Goal: Information Seeking & Learning: Get advice/opinions

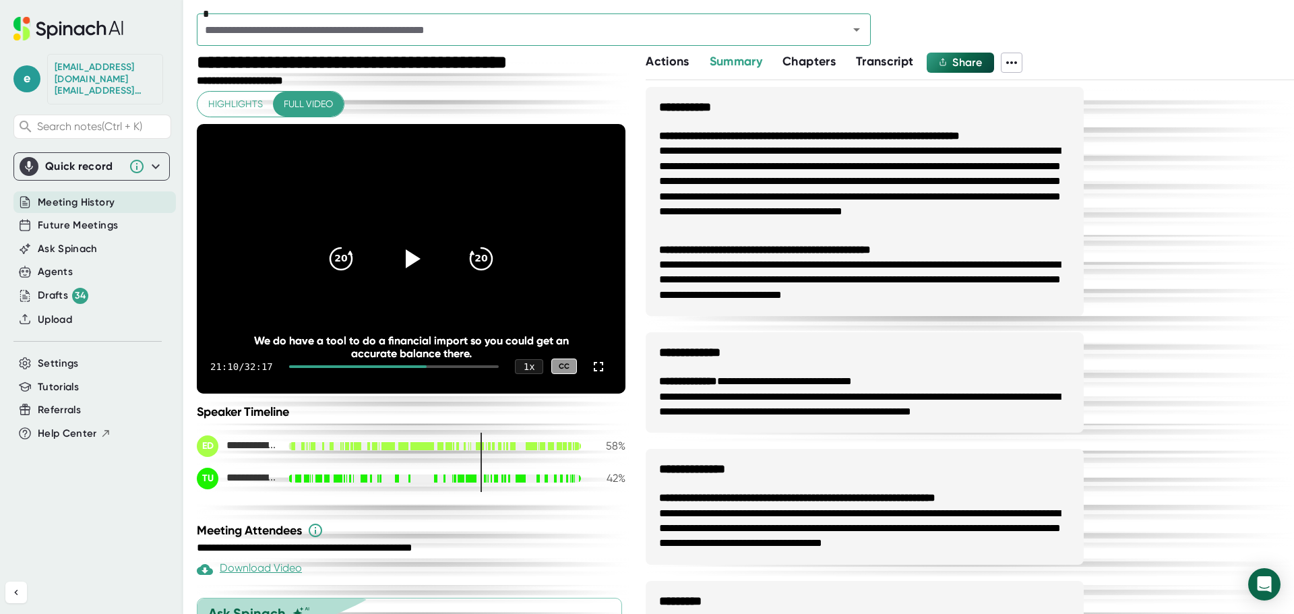
scroll to position [241, 0]
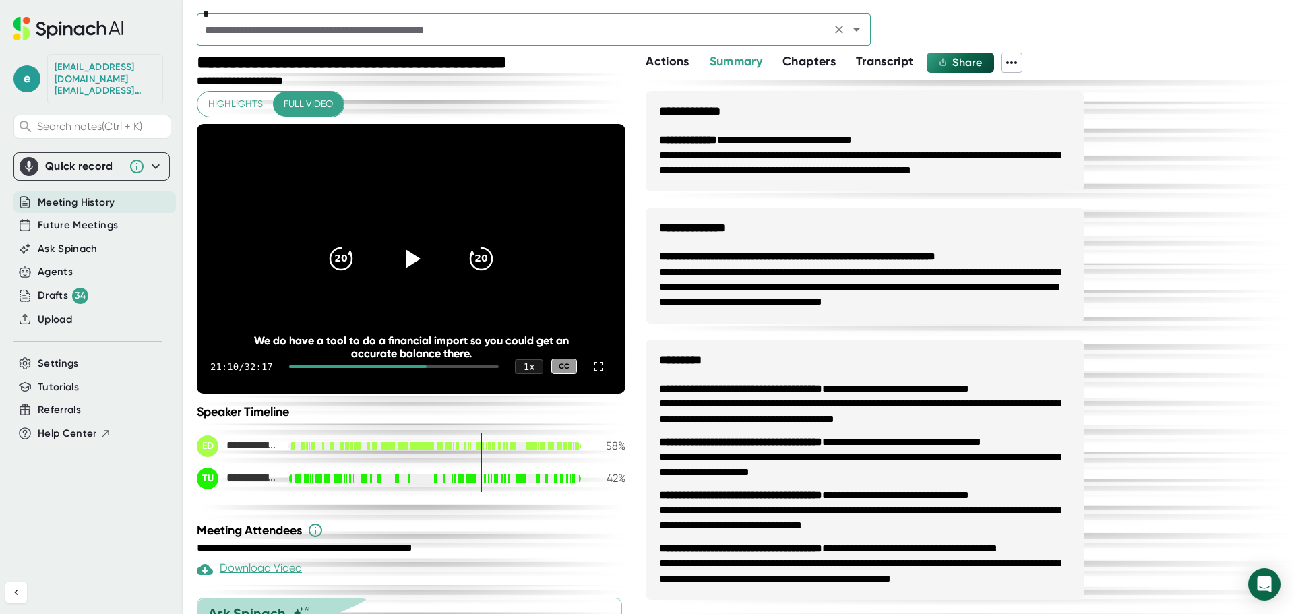
click at [531, 38] on input "text" at bounding box center [514, 29] width 626 height 19
click at [759, 26] on input "text" at bounding box center [514, 29] width 626 height 19
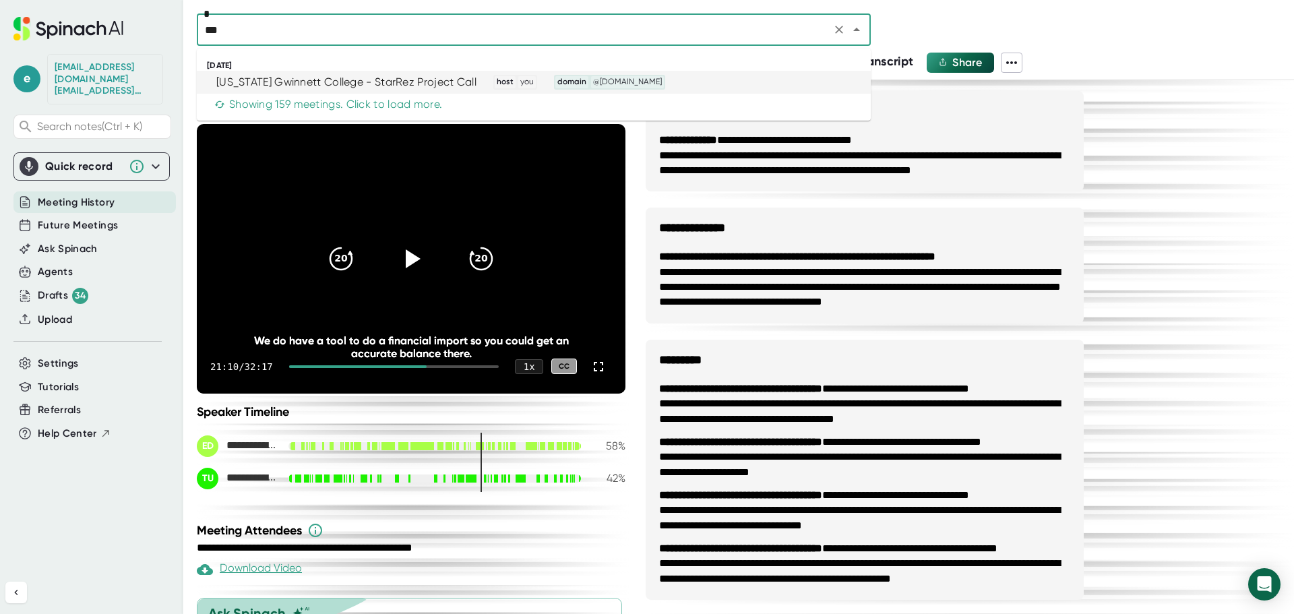
type input "***"
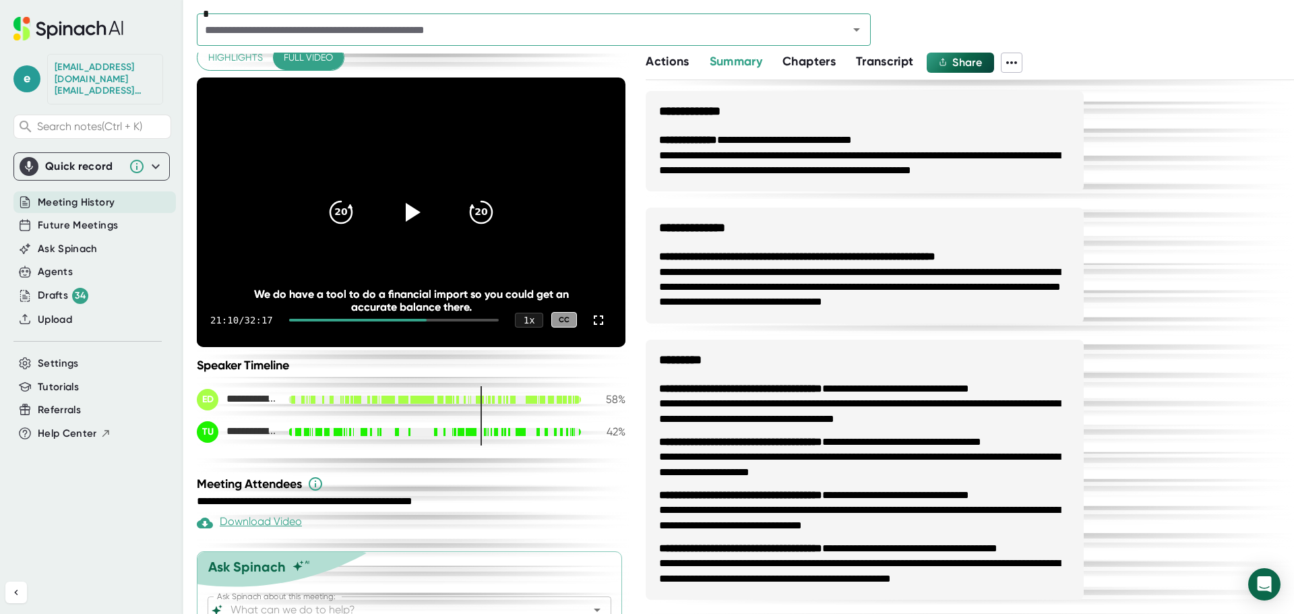
scroll to position [67, 0]
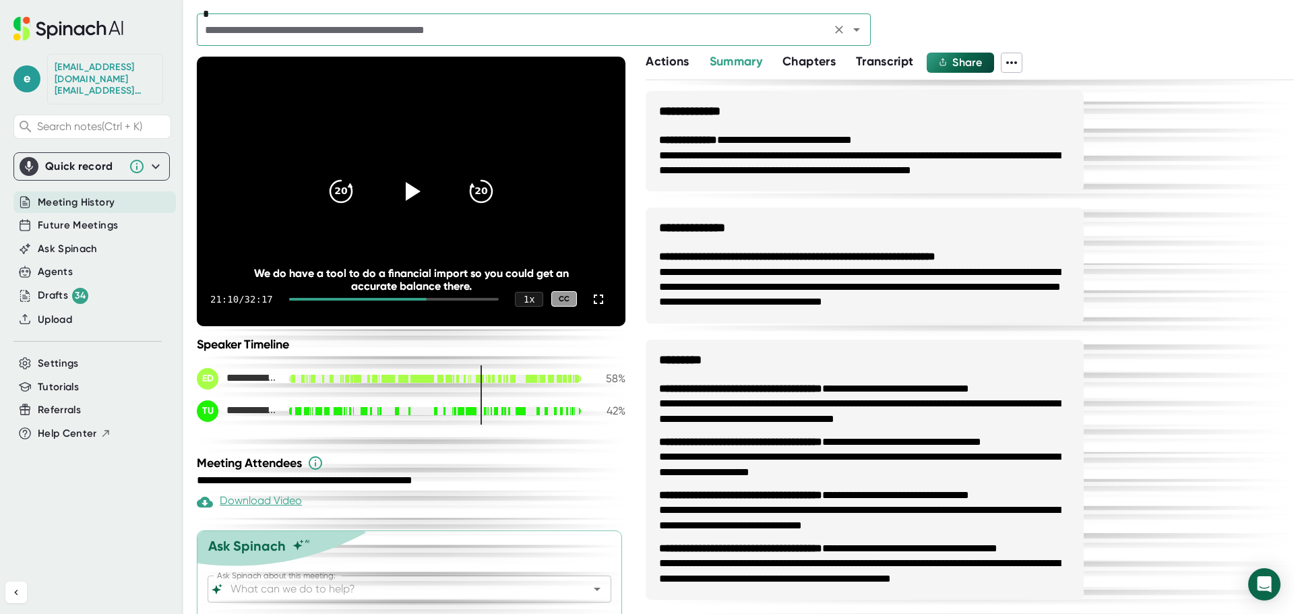
click at [853, 31] on icon "Open" at bounding box center [857, 30] width 16 height 16
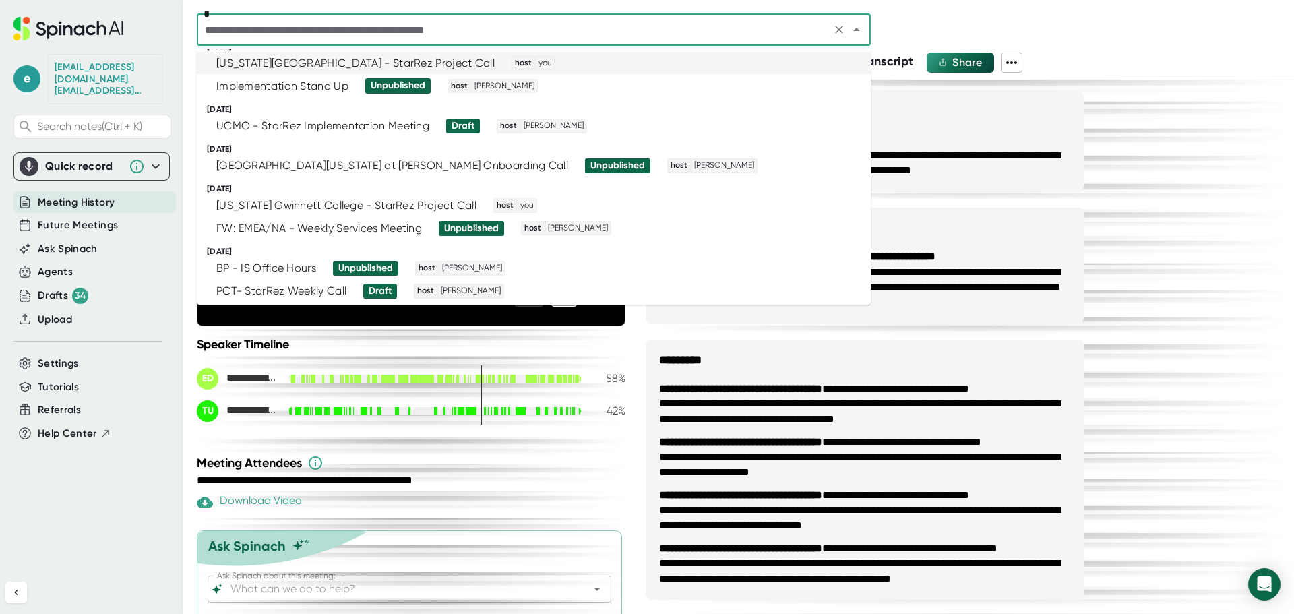
scroll to position [1146, 0]
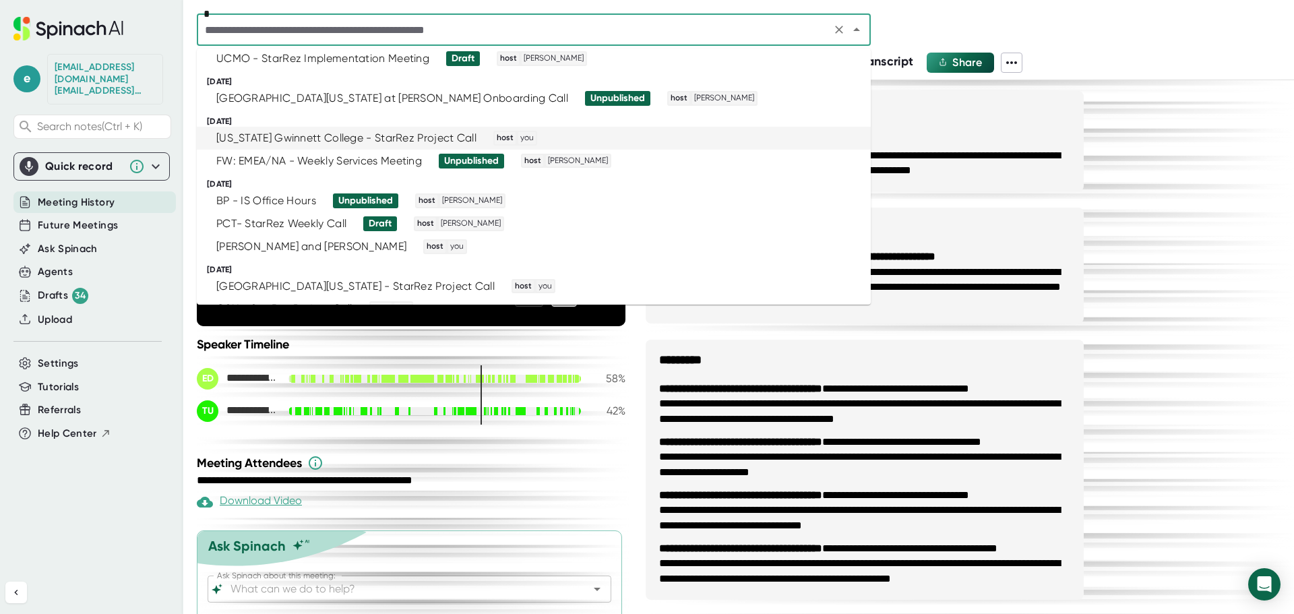
click at [324, 139] on div "[US_STATE] Gwinnett College - StarRez Project Call" at bounding box center [346, 137] width 260 height 13
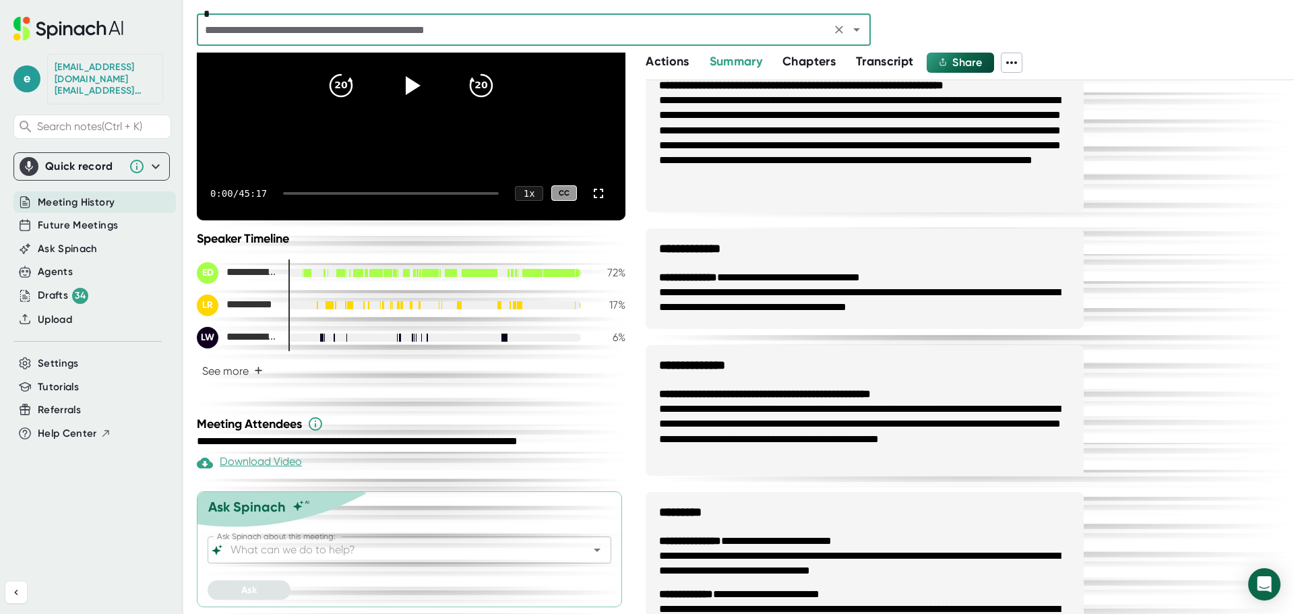
scroll to position [202, 0]
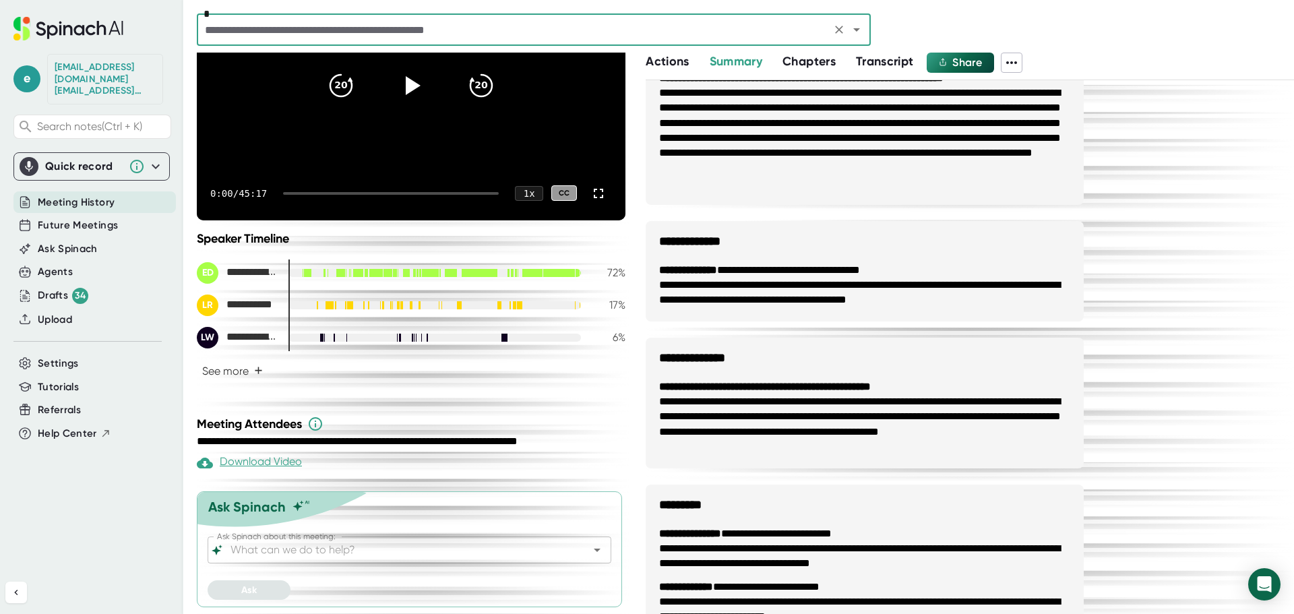
click at [353, 550] on input "Ask Spinach about this meeting:" at bounding box center [398, 550] width 340 height 19
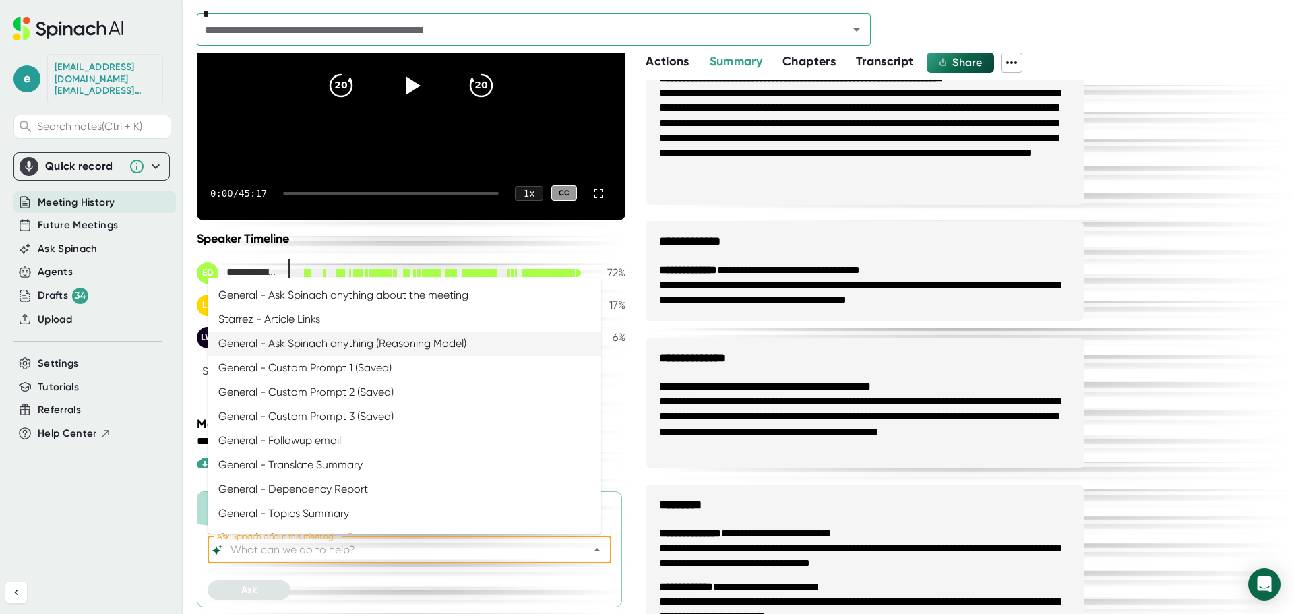
click at [427, 338] on li "General - Ask Spinach anything (Reasoning Model)" at bounding box center [405, 344] width 394 height 24
type input "General - Ask Spinach anything (Reasoning Model)"
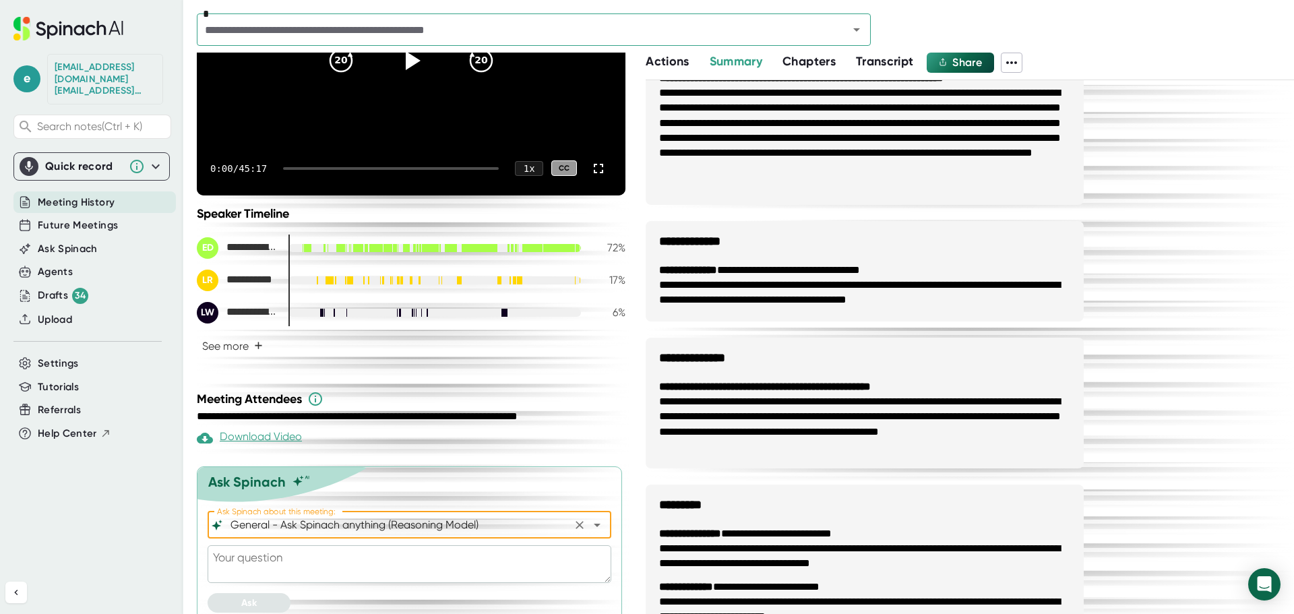
scroll to position [211, 0]
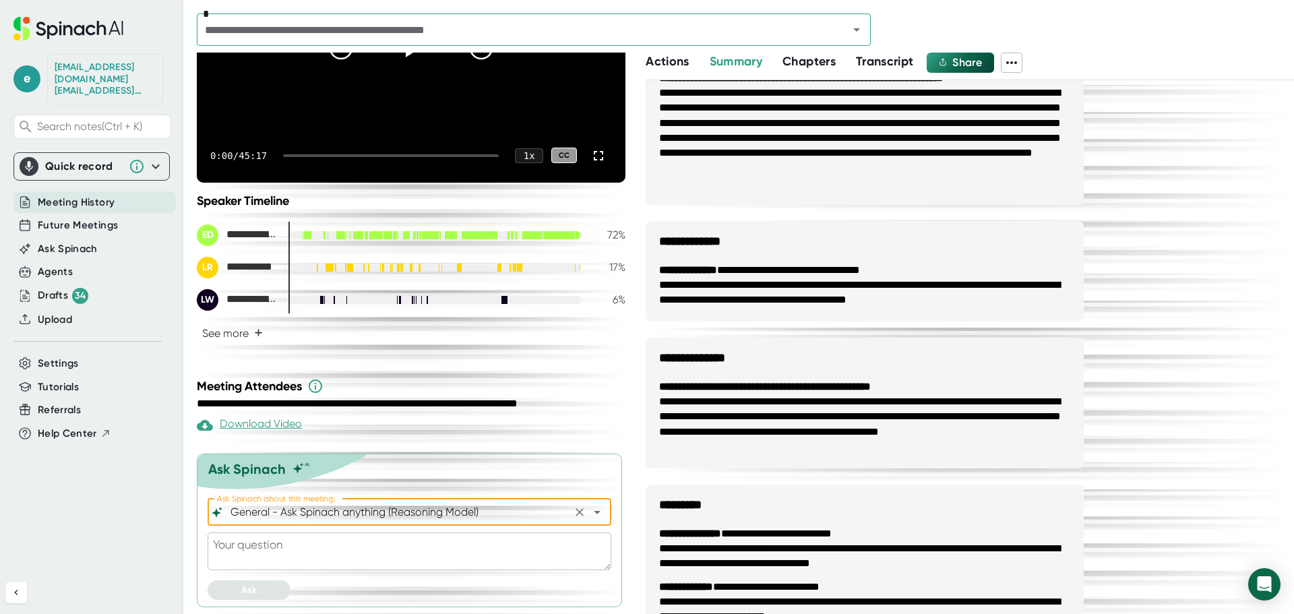
click at [236, 542] on textarea at bounding box center [410, 552] width 404 height 38
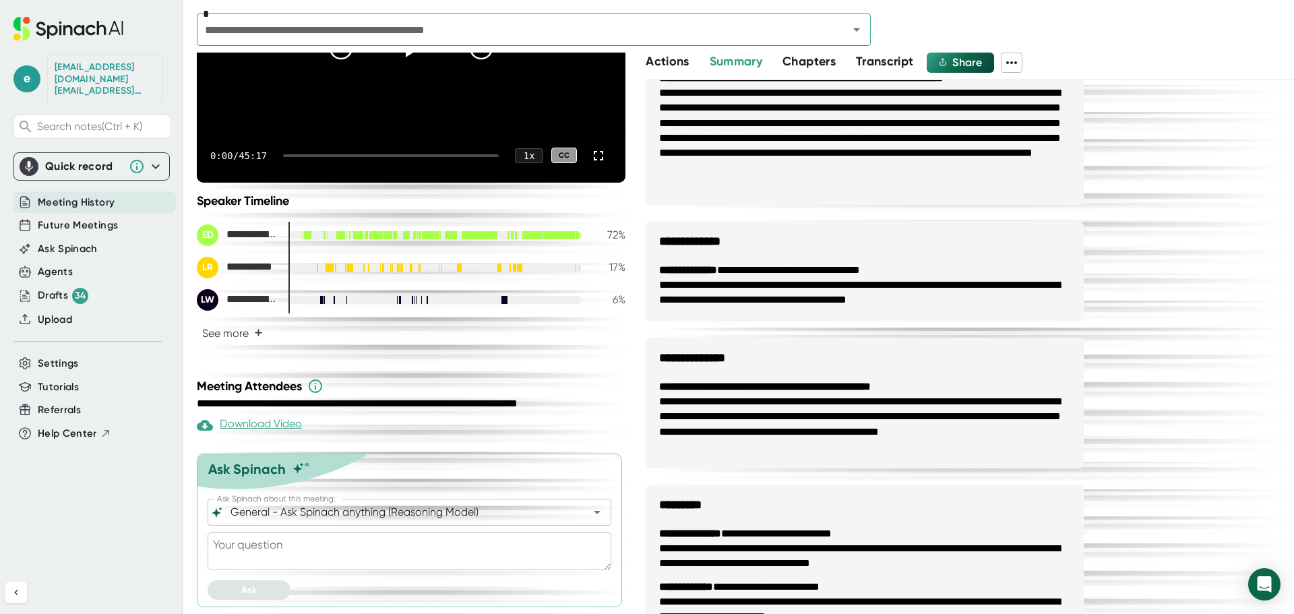
type textarea "G"
type textarea "x"
type textarea "Gi"
type textarea "x"
type textarea "Giv"
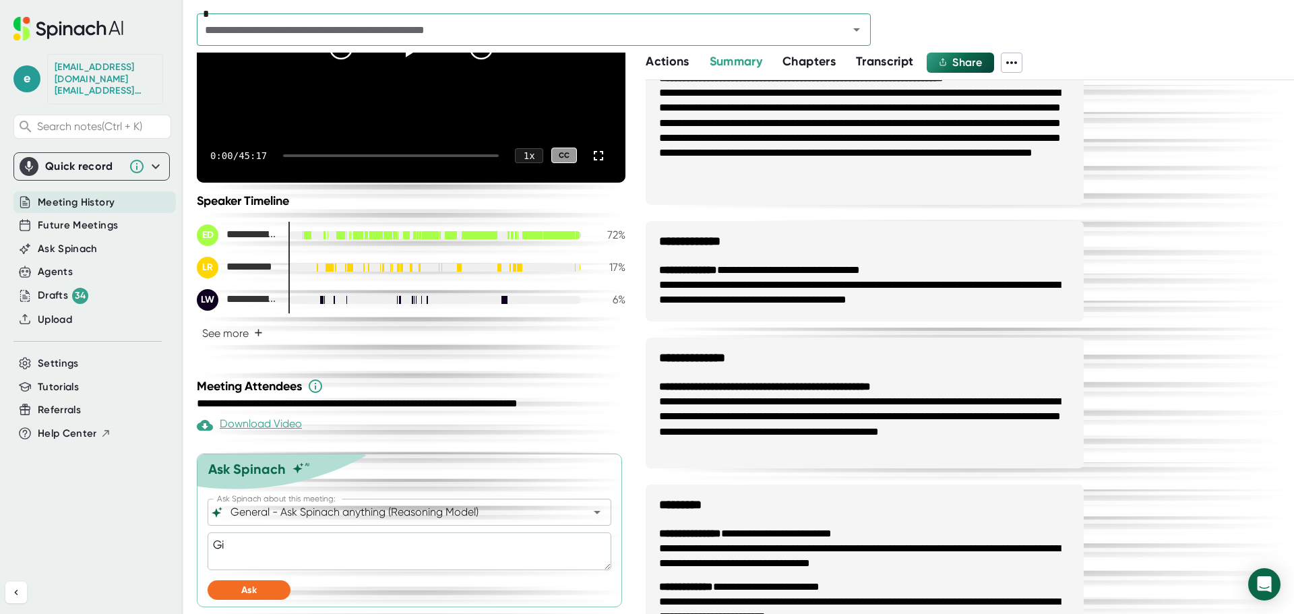
type textarea "x"
type textarea "Give"
type textarea "x"
type textarea "Give"
type textarea "x"
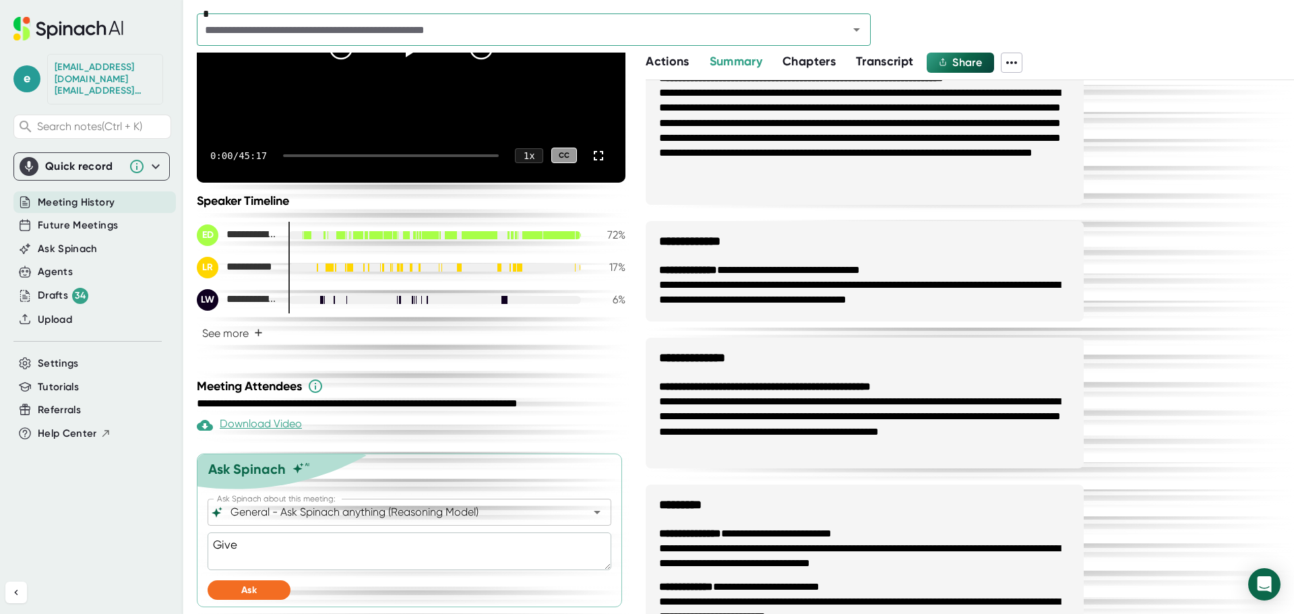
type textarea "Give m"
type textarea "x"
type textarea "Give me"
type textarea "x"
type textarea "Give me"
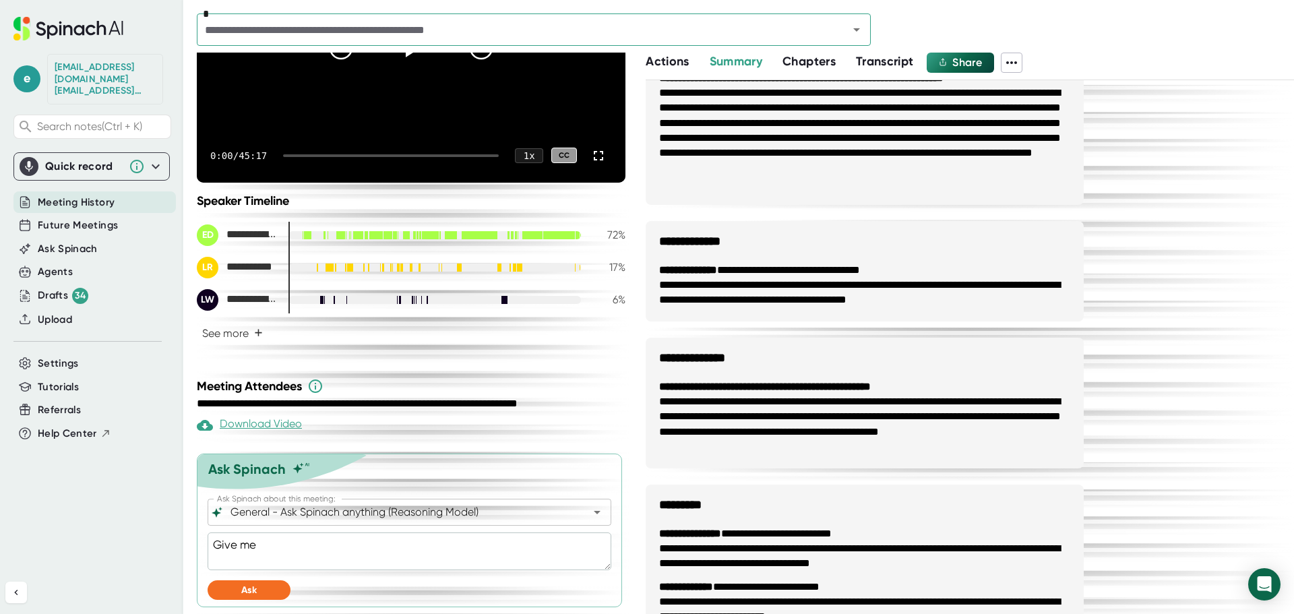
type textarea "x"
type textarea "Give me a"
type textarea "x"
type textarea "Give me a"
type textarea "x"
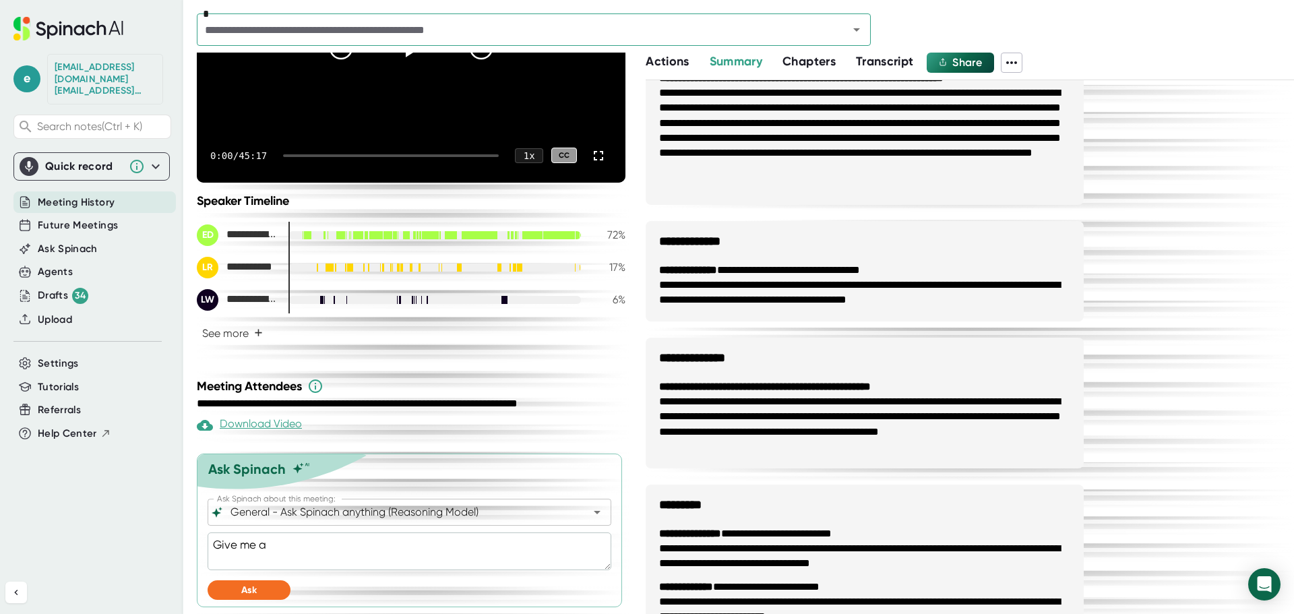
type textarea "Give me a b"
type textarea "x"
type textarea "Give me a br"
type textarea "x"
type textarea "Give me a bre"
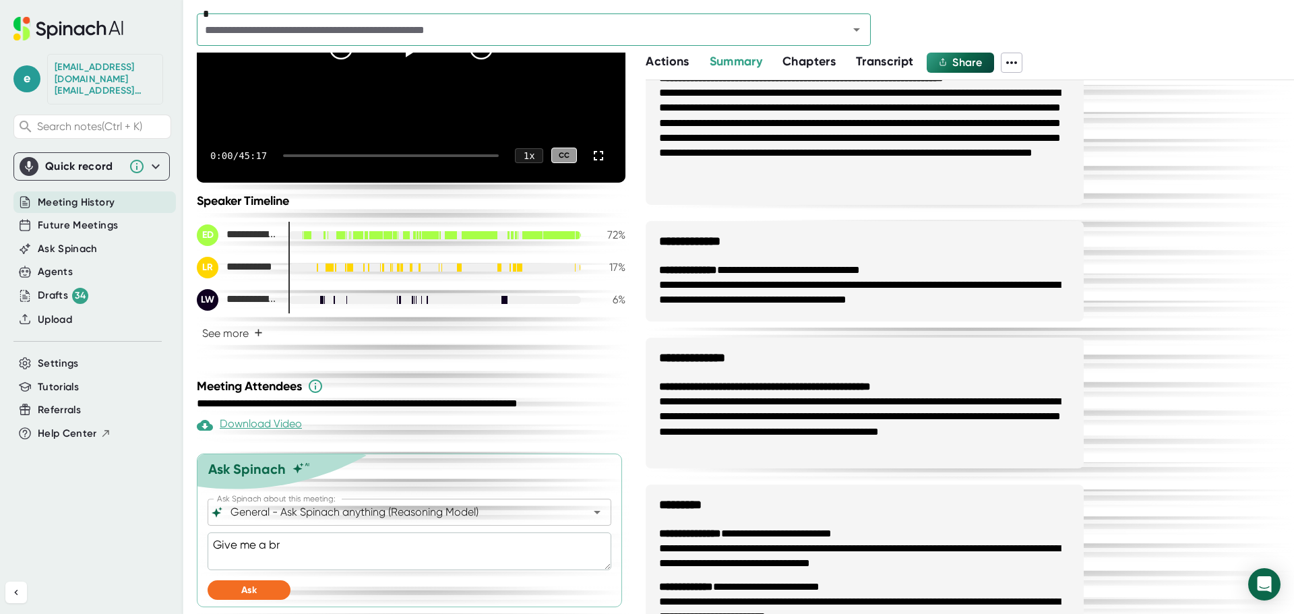
type textarea "x"
type textarea "Give me a brea"
type textarea "x"
type textarea "Give me a break"
type textarea "x"
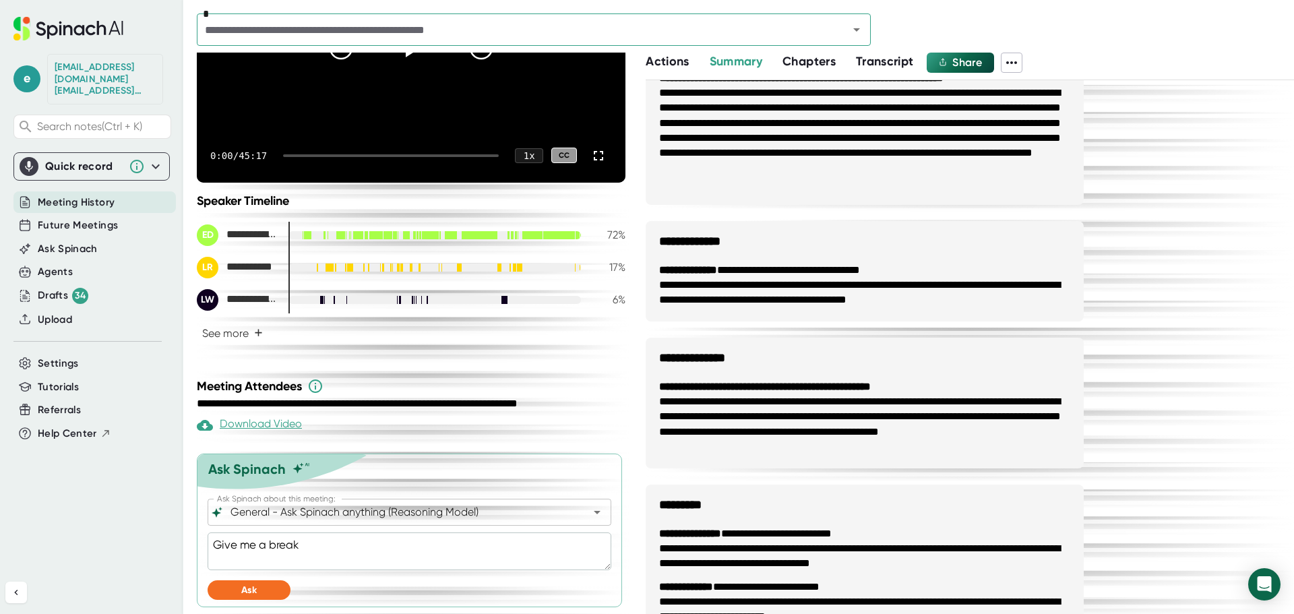
type textarea "Give me a breakd"
type textarea "x"
type textarea "Give me a breakdo"
type textarea "x"
type textarea "Give me a breakdow"
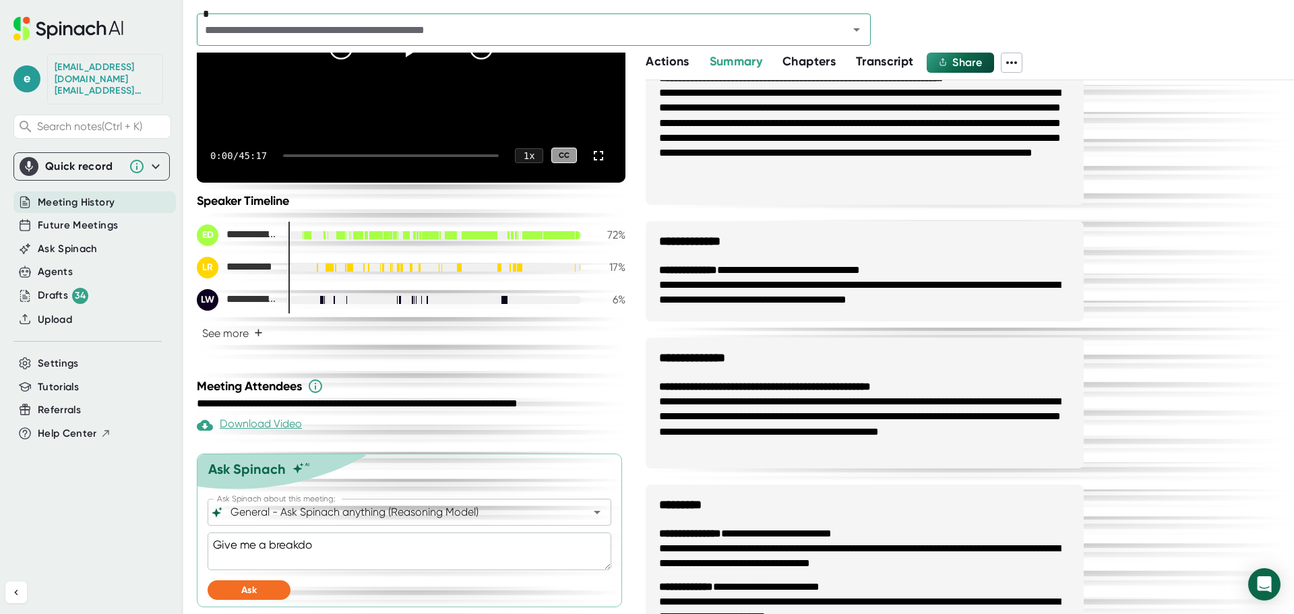
type textarea "x"
type textarea "Give me a breakdown"
type textarea "x"
type textarea "Give me a breakdown"
type textarea "x"
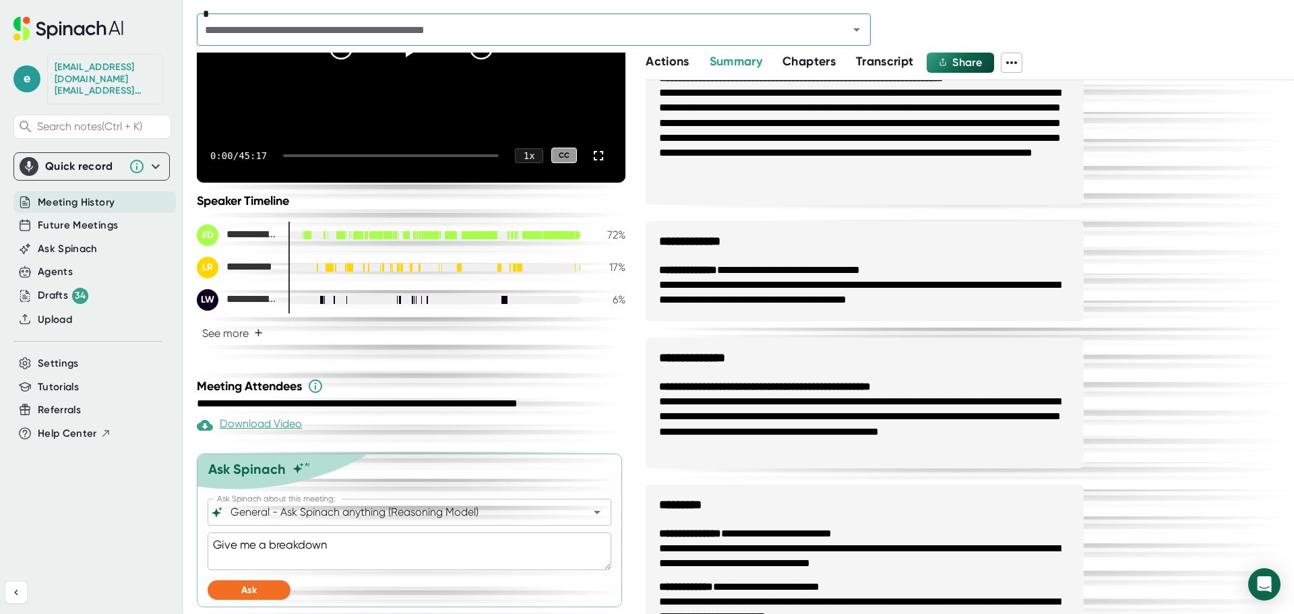
type textarea "Give me a breakdown o"
type textarea "x"
type textarea "Give me a breakdown of"
type textarea "x"
type textarea "Give me a breakdown of"
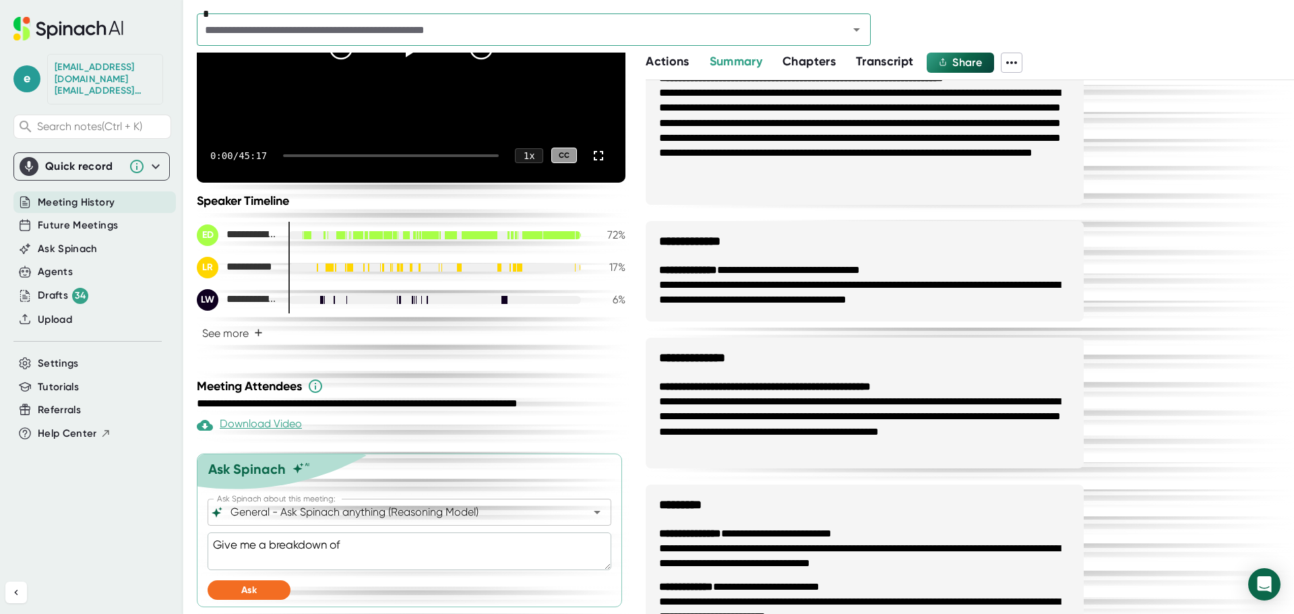
type textarea "x"
type textarea "Give me a breakdown of a"
type textarea "x"
type textarea "Give me a breakdown of al"
type textarea "x"
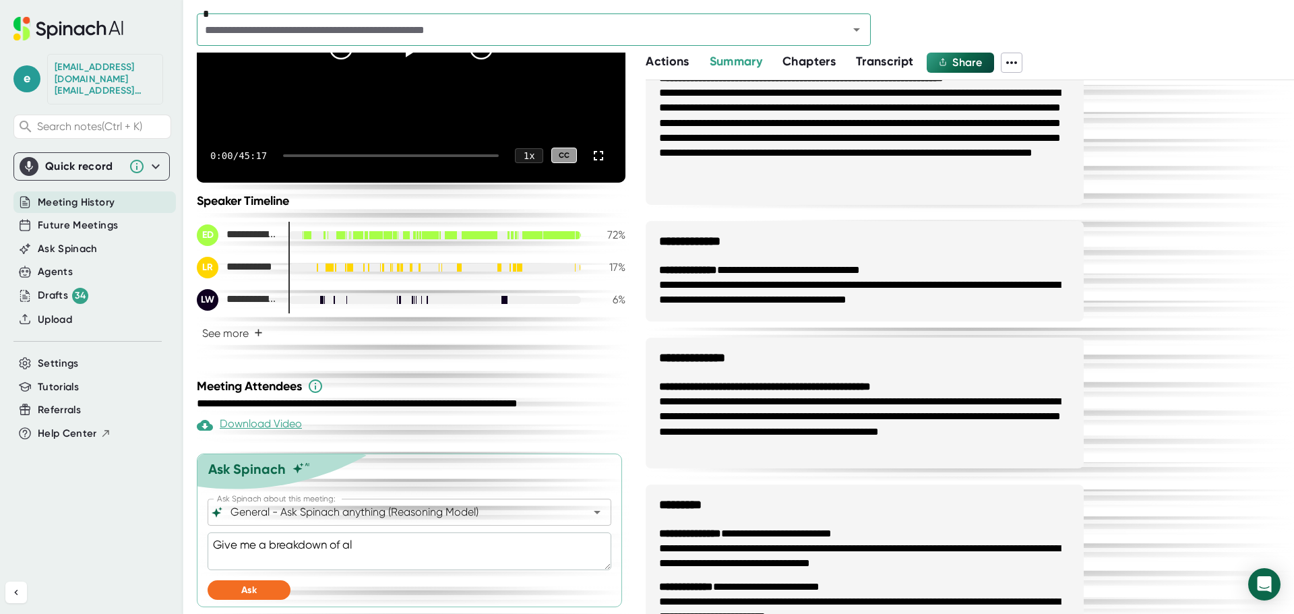
type textarea "Give me a breakdown of all"
type textarea "x"
type textarea "Give me a breakdown of all"
type textarea "x"
type textarea "Give me a breakdown of all a"
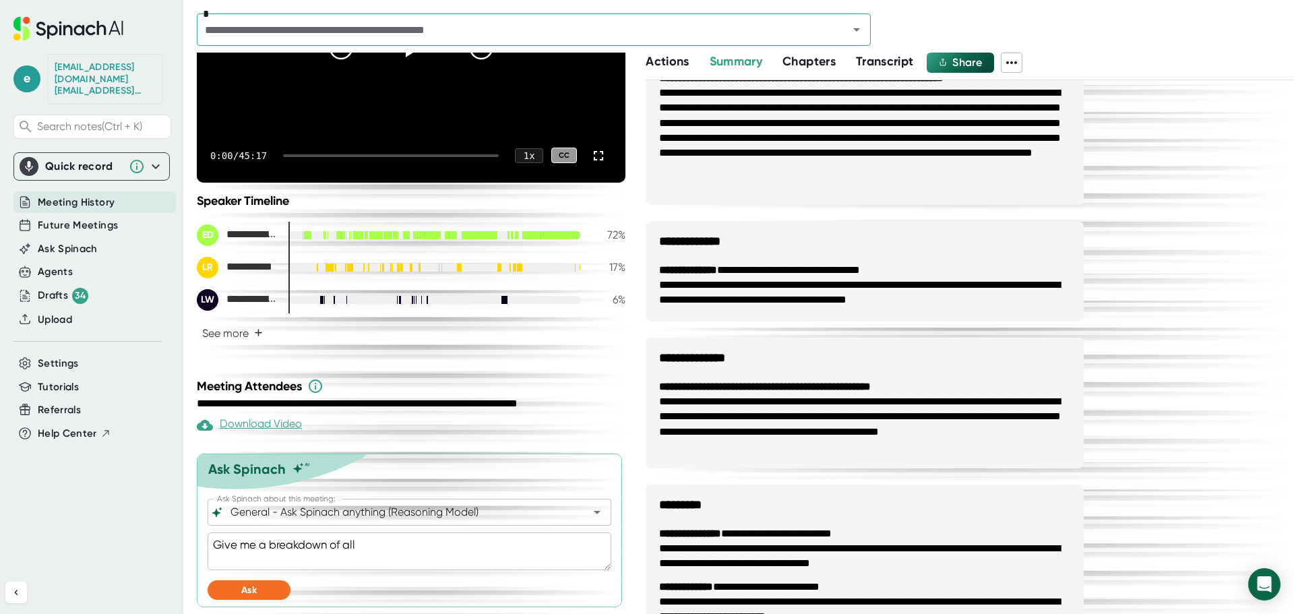
type textarea "x"
type textarea "Give me a breakdown of all ac"
type textarea "x"
type textarea "Give me a breakdown of all act"
type textarea "x"
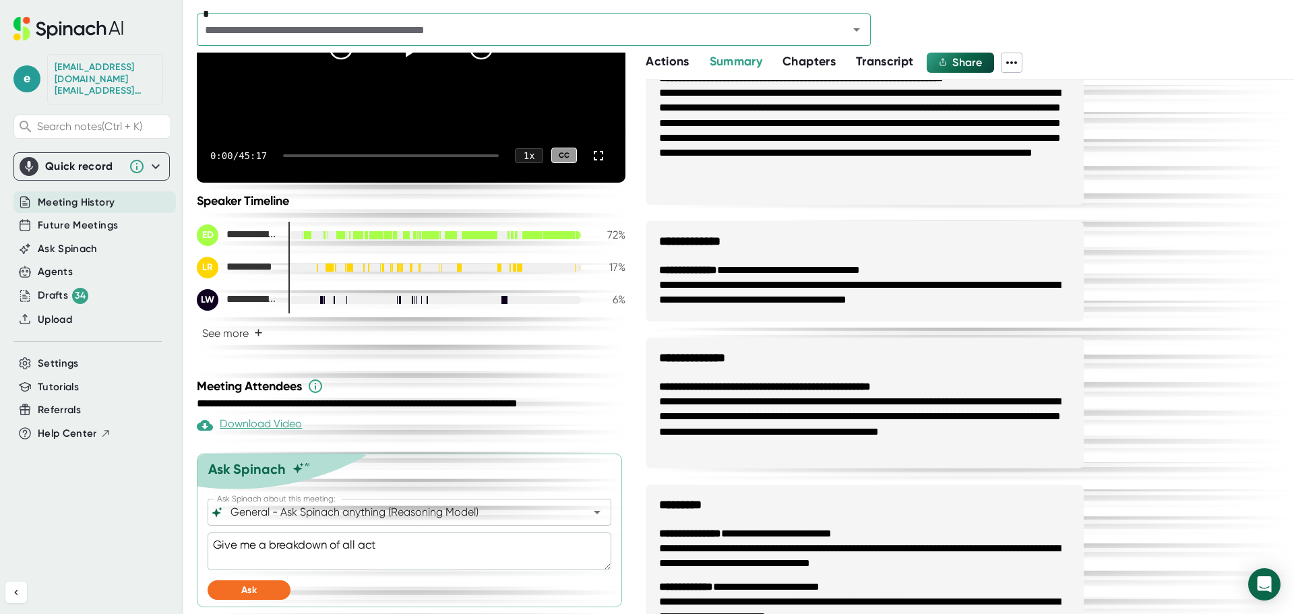
type textarea "Give me a breakdown of all acti"
type textarea "x"
type textarea "Give me a breakdown of all actio"
type textarea "x"
type textarea "Give me a breakdown of all action"
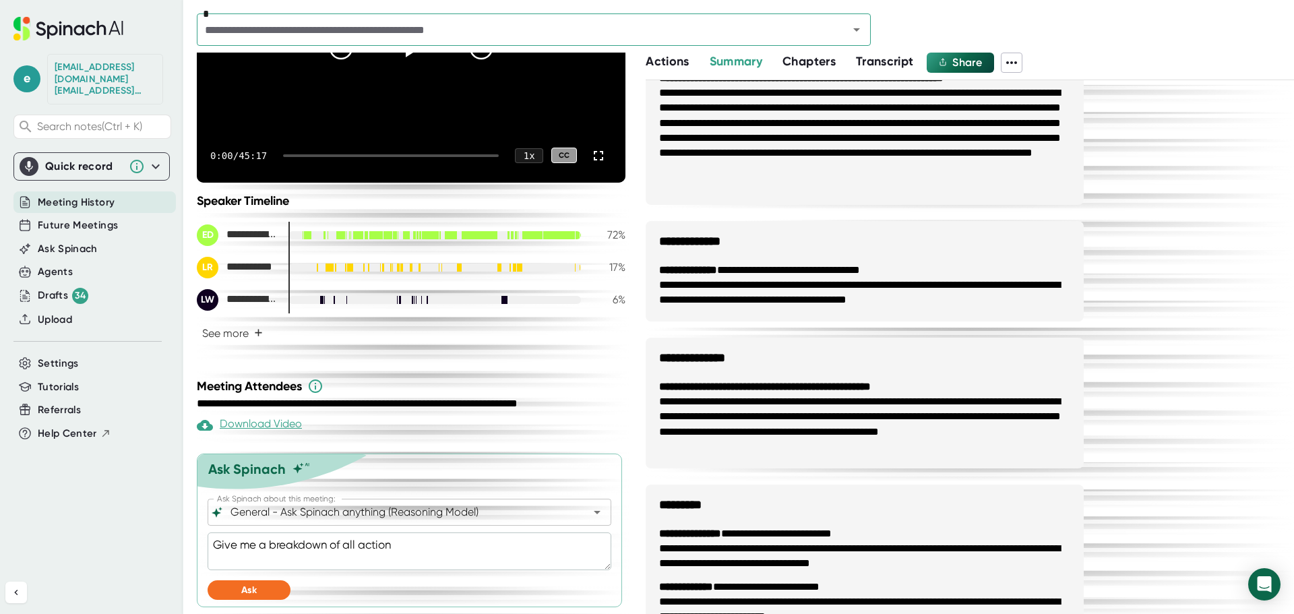
type textarea "x"
type textarea "Give me a breakdown of all actions"
type textarea "x"
type textarea "Give me a breakdown of all actions"
type textarea "x"
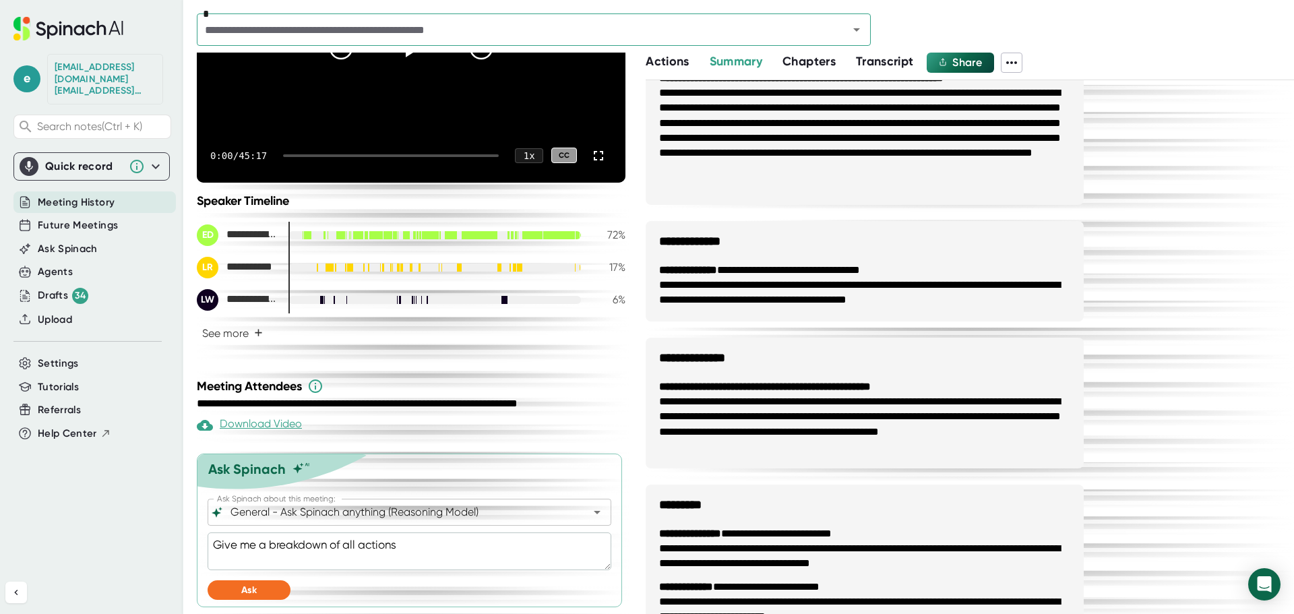
type textarea "Give me a breakdown of all actions t"
type textarea "x"
type textarea "Give me a breakdown of all actions th"
type textarea "x"
type textarea "Give me a breakdown of all actions tha"
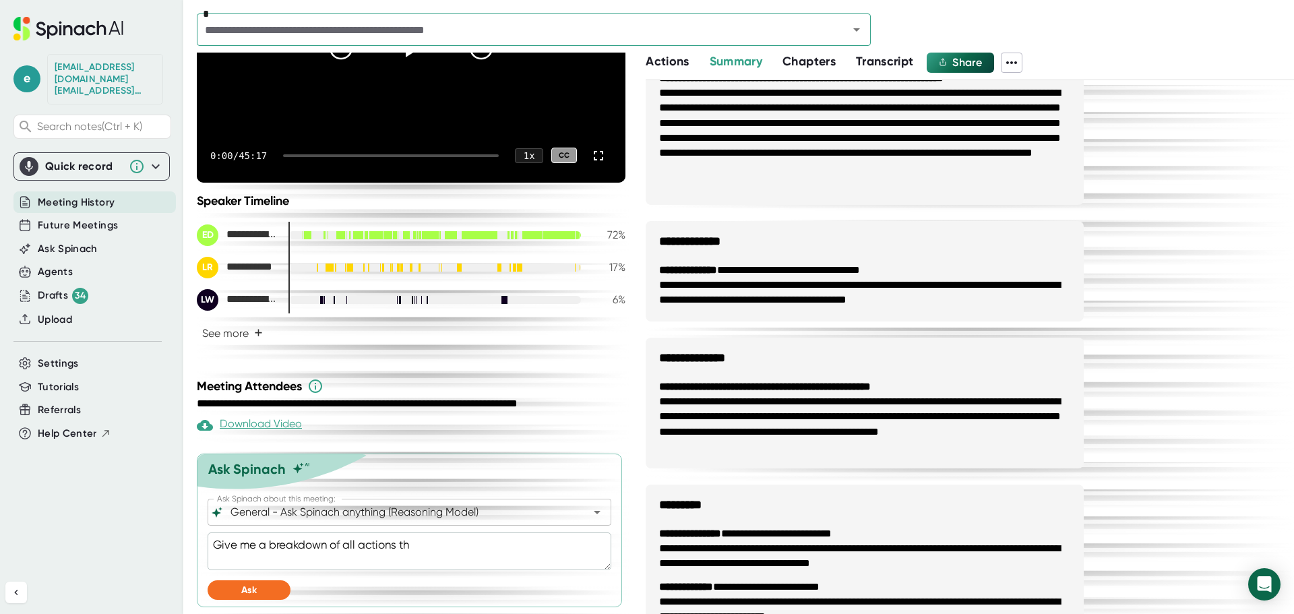
type textarea "x"
type textarea "Give me a breakdown of all actions that"
type textarea "x"
type textarea "Give me a breakdown of all actions that"
type textarea "x"
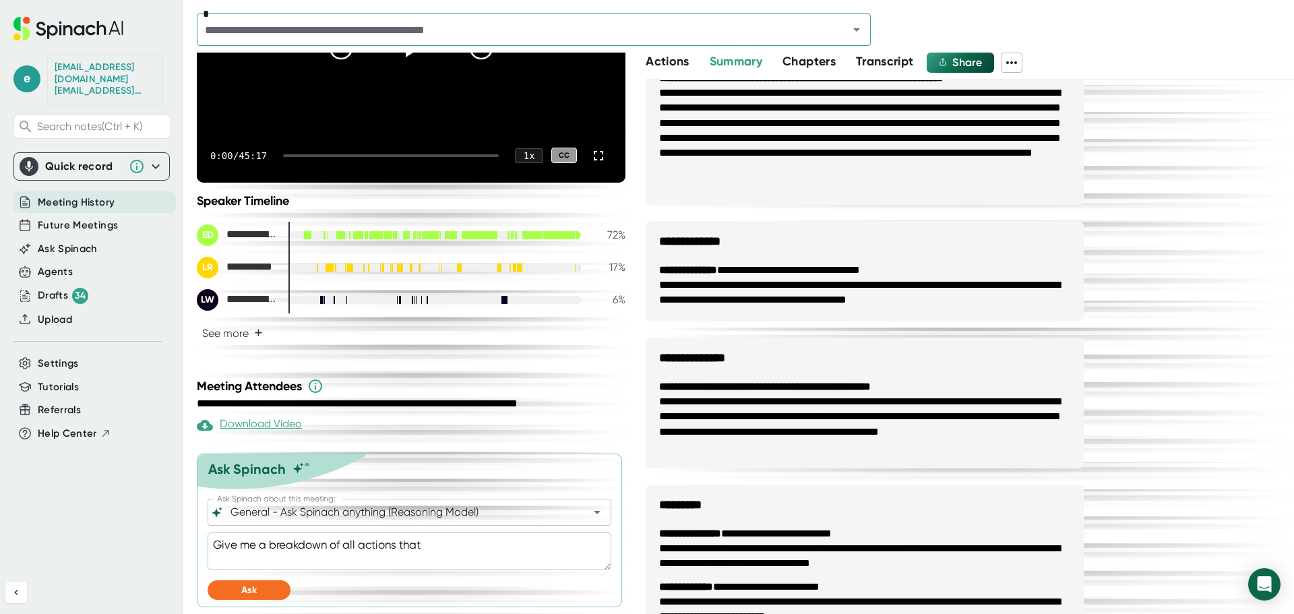
type textarea "Give me a breakdown of all actions that w"
type textarea "x"
type textarea "Give me a breakdown of all actions that we"
type textarea "x"
type textarea "Give me a breakdown of all actions that wer"
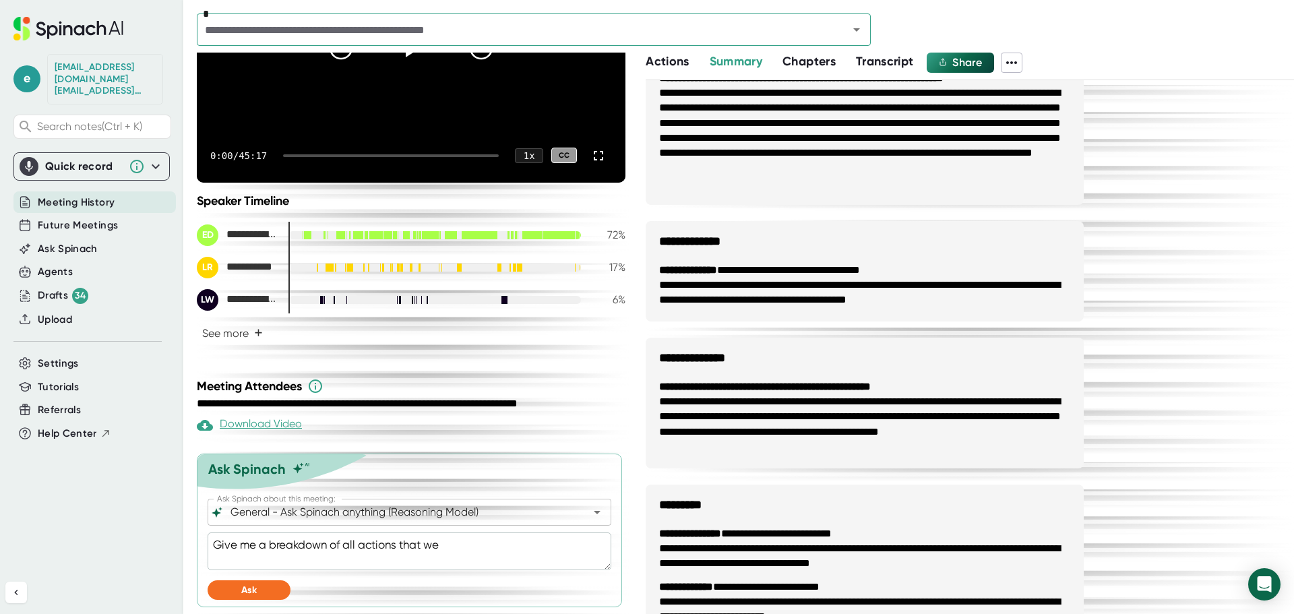
type textarea "x"
type textarea "Give me a breakdown of all actions that were"
type textarea "x"
type textarea "Give me a breakdown of all actions that were"
type textarea "x"
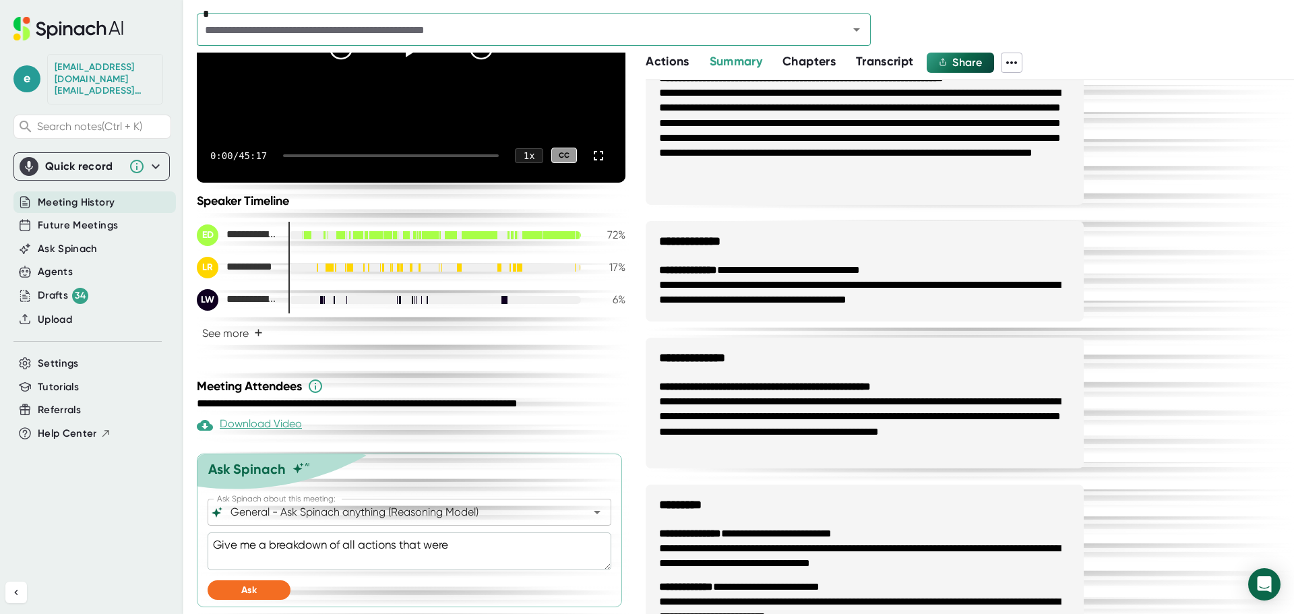
type textarea "Give me a breakdown of all actions that were t"
type textarea "x"
type textarea "Give me a breakdown of all actions that were ta"
type textarea "x"
type textarea "Give me a breakdown of all actions that were tak"
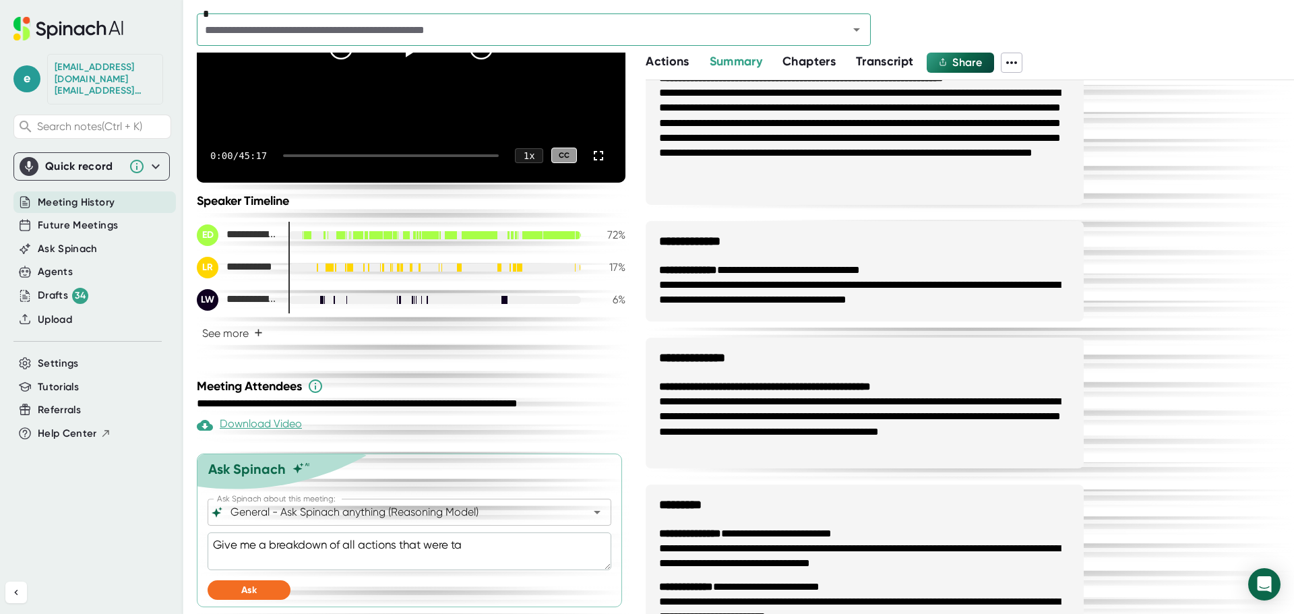
type textarea "x"
type textarea "Give me a breakdown of all actions that were take"
type textarea "x"
type textarea "Give me a breakdown of all actions that were taken"
type textarea "x"
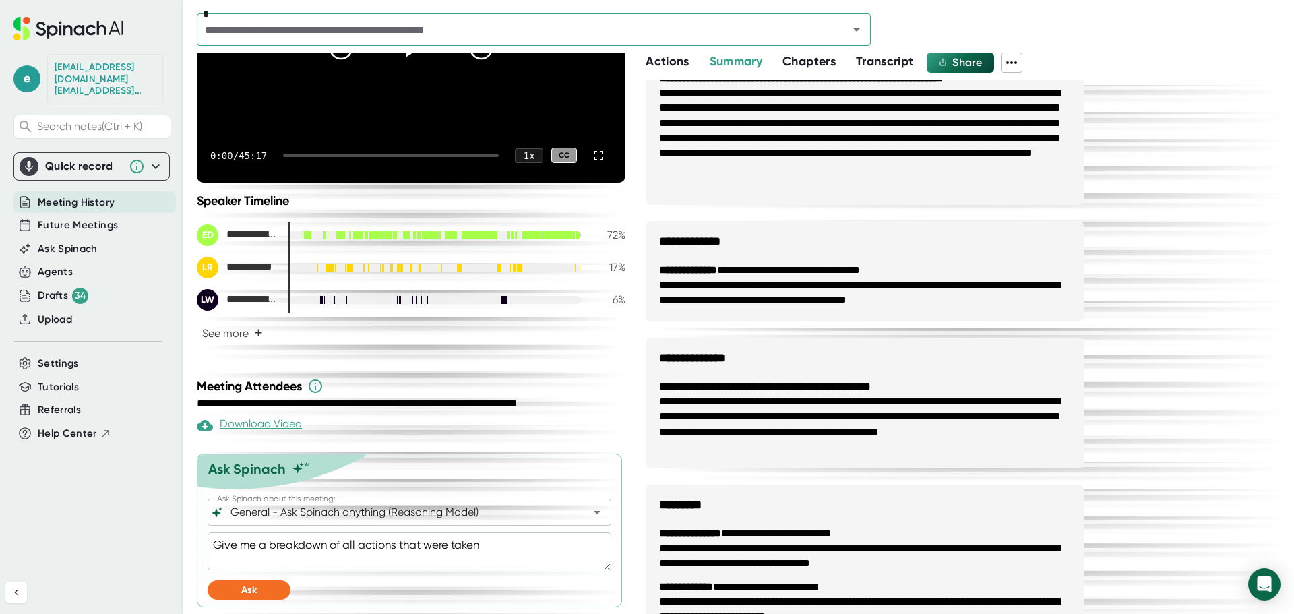
type textarea "Give me a breakdown of all actions that were taken"
type textarea "x"
type textarea "Give me a breakdown of all actions that were taken d"
type textarea "x"
type textarea "Give me a breakdown of all actions that were taken du"
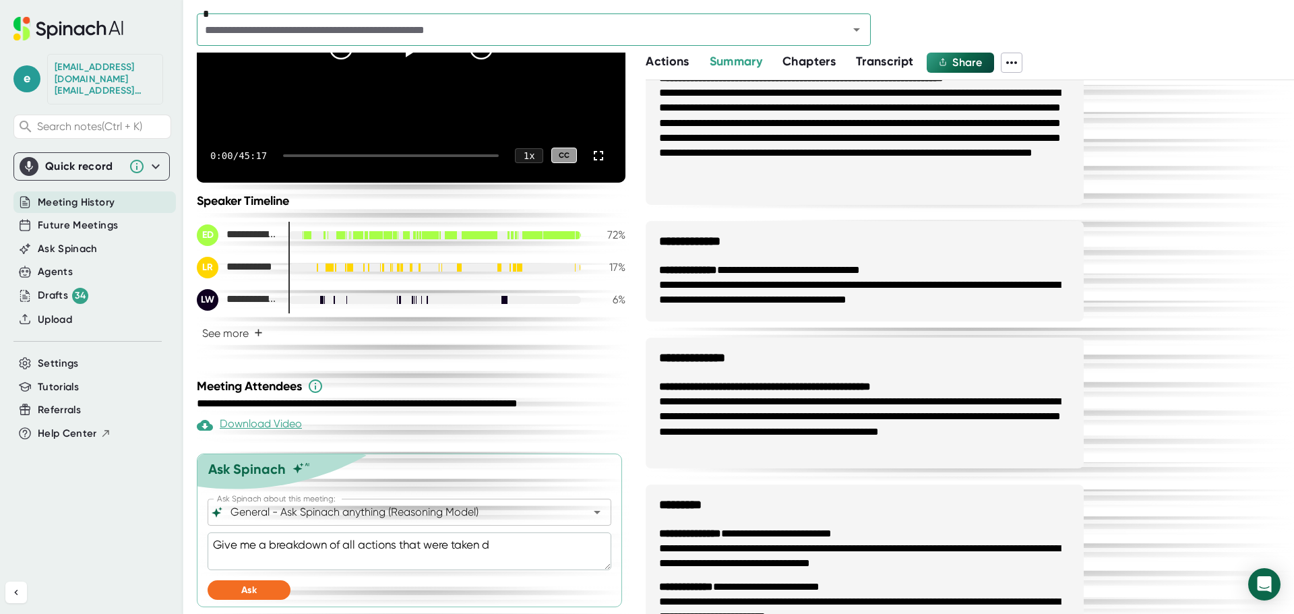
type textarea "x"
type textarea "Give me a breakdown of all actions that were taken dur"
type textarea "x"
type textarea "Give me a breakdown of all actions that were taken duri"
type textarea "x"
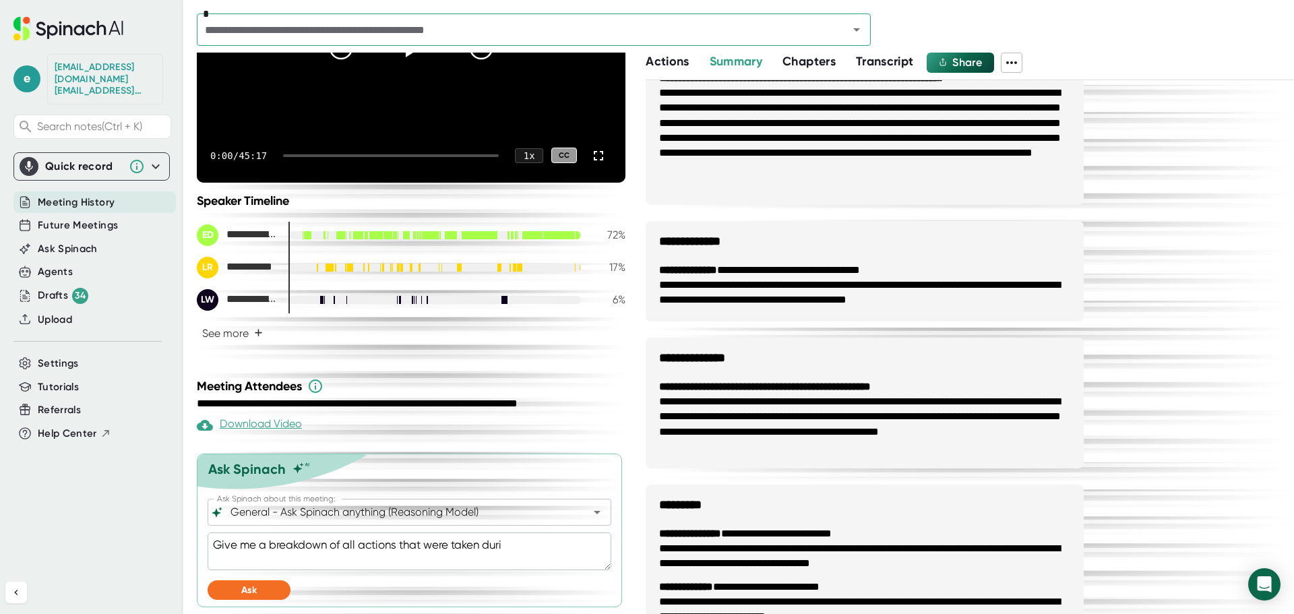
type textarea "Give me a breakdown of all actions that were taken durin"
type textarea "x"
type textarea "Give me a breakdown of all actions that were taken during"
type textarea "x"
type textarea "Give me a breakdown of all actions that were taken during"
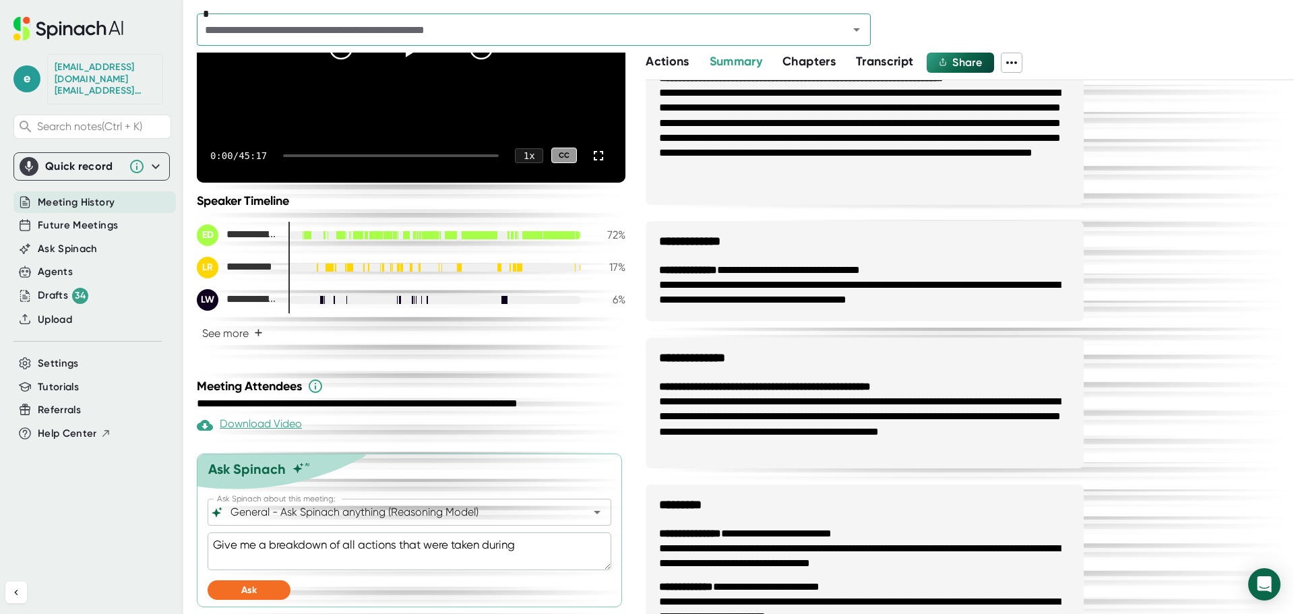
type textarea "x"
type textarea "Give me a breakdown of all actions that were taken during t"
type textarea "x"
type textarea "Give me a breakdown of all actions that were taken during th"
type textarea "x"
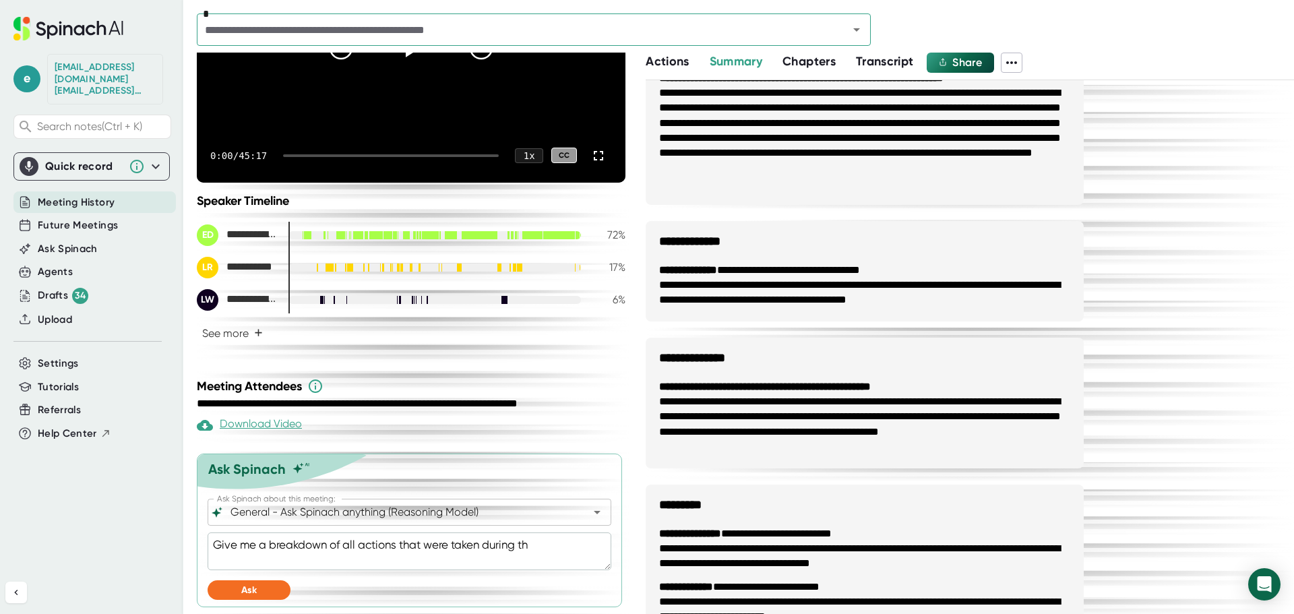
type textarea "Give me a breakdown of all actions that were taken during the"
type textarea "x"
type textarea "Give me a breakdown of all actions that were taken during the"
type textarea "x"
type textarea "Give me a breakdown of all actions that were taken during the m"
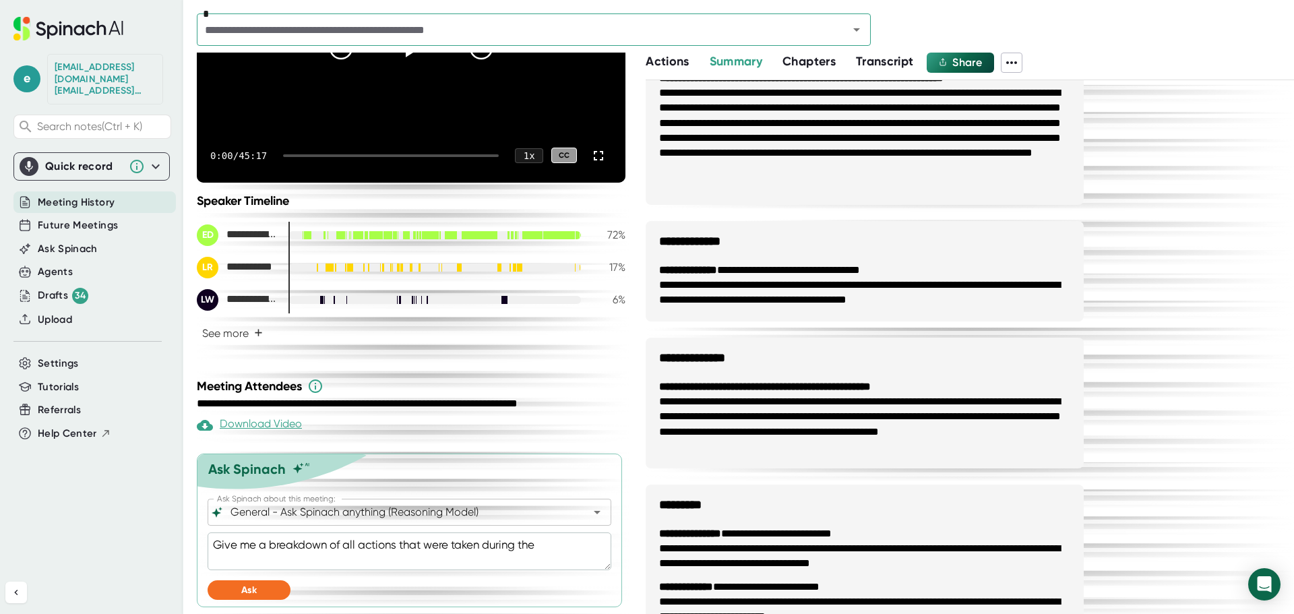
type textarea "x"
type textarea "Give me a breakdown of all actions that were taken during the me"
type textarea "x"
type textarea "Give me a breakdown of all actions that were taken during the mee"
type textarea "x"
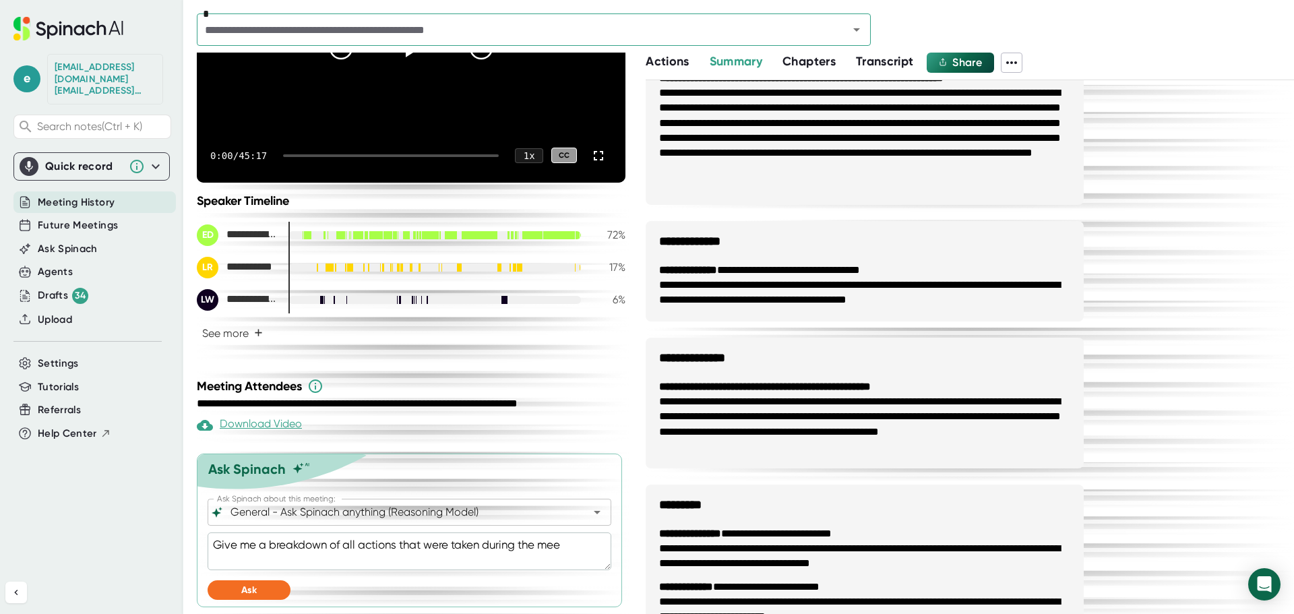
type textarea "Give me a breakdown of all actions that were taken during the meet"
type textarea "x"
type textarea "Give me a breakdown of all actions that were taken during the meeti"
type textarea "x"
type textarea "Give me a breakdown of all actions that were taken during the meetin"
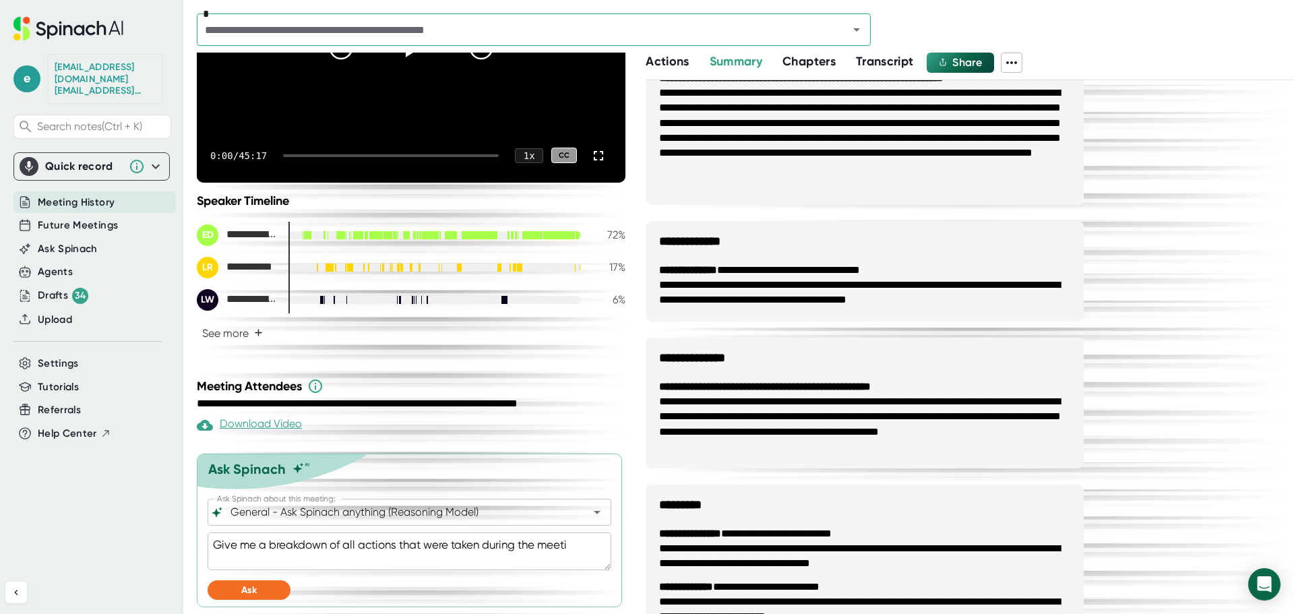
type textarea "x"
type textarea "Give me a breakdown of all actions that were taken during the meeting"
type textarea "x"
type textarea "Give me a breakdown of all actions that were taken during the meeting"
type textarea "x"
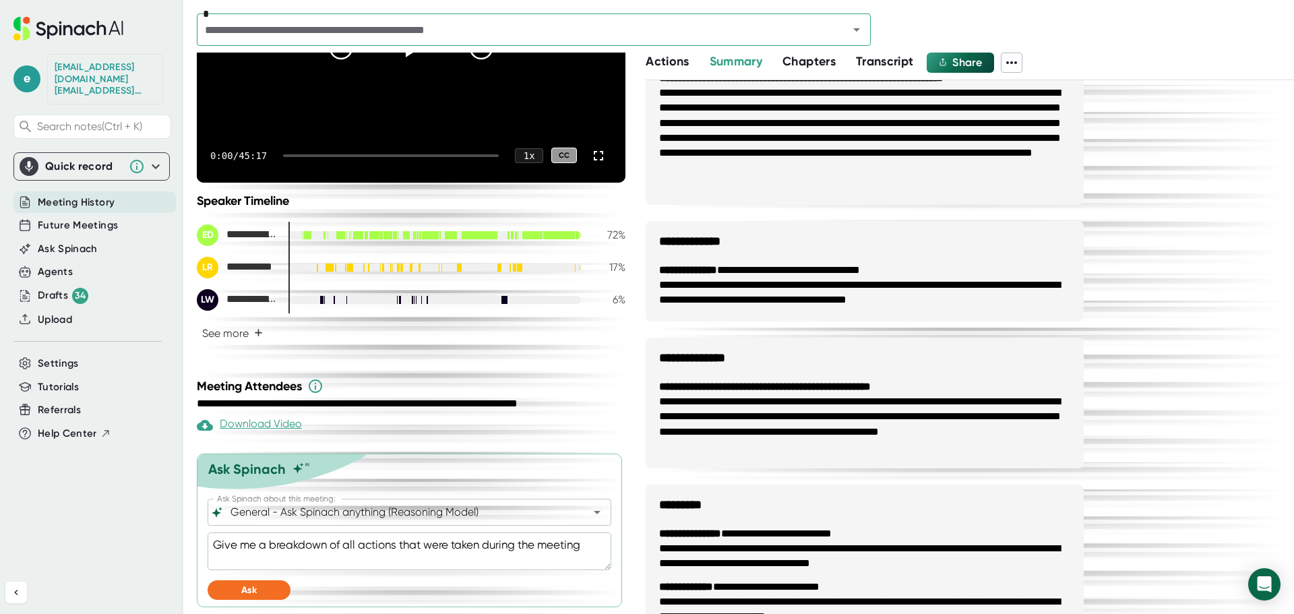
type textarea "Give me a breakdown of all actions that were taken during the meeting a"
type textarea "x"
type textarea "Give me a breakdown of all actions that were taken during the meeting an"
type textarea "x"
type textarea "Give me a breakdown of all actions that were taken during the meeting and"
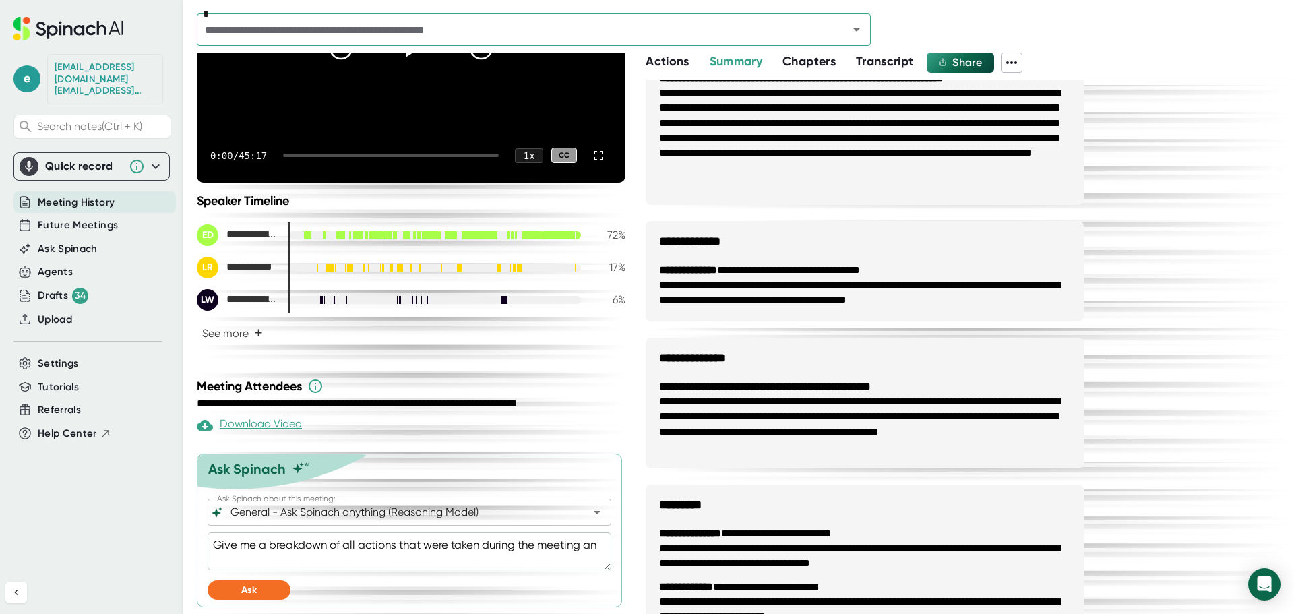
type textarea "x"
type textarea "Give me a breakdown of all actions that were taken during the meeting and"
type textarea "x"
type textarea "Give me a breakdown of all actions that were taken during the meeting and w"
type textarea "x"
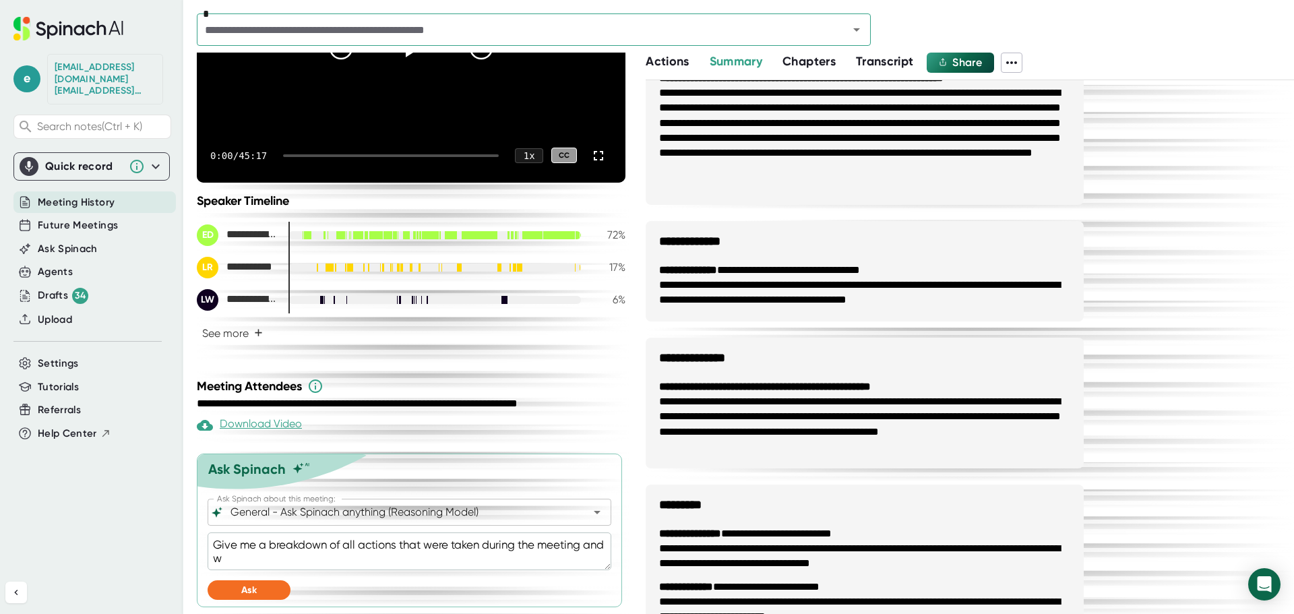
type textarea "Give me a breakdown of all actions that were taken during the meeting and wa"
type textarea "x"
type textarea "Give me a breakdown of all actions that were taken during the meeting and w"
type textarea "x"
type textarea "Give me a breakdown of all actions that were taken during the meeting and wh"
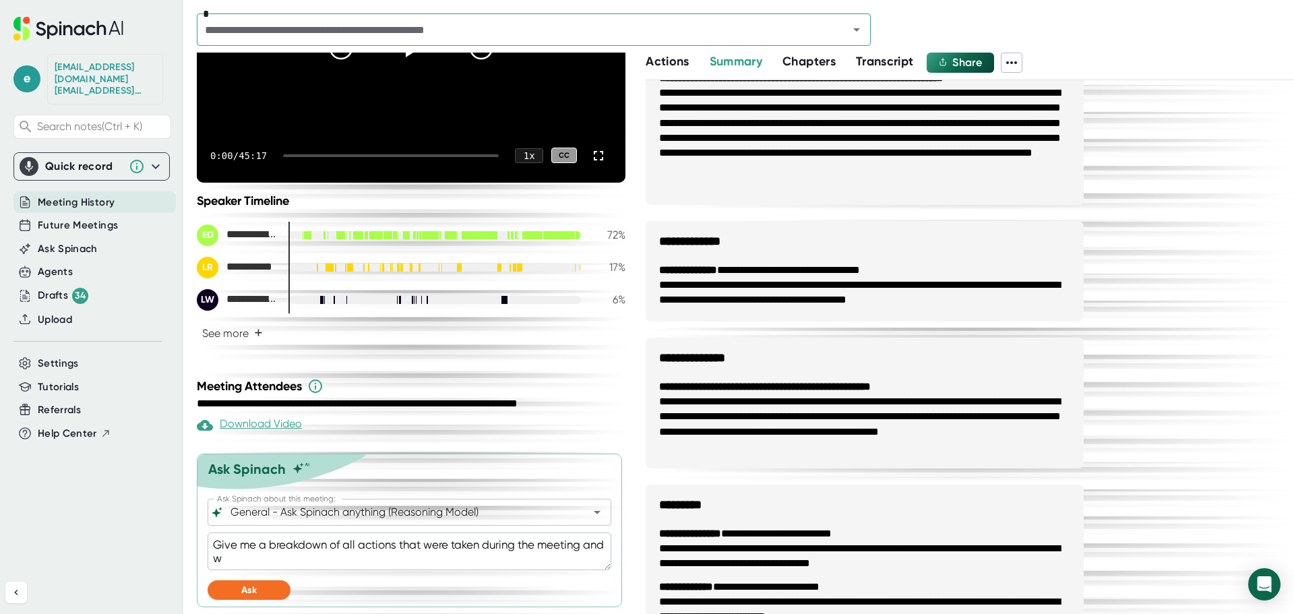
type textarea "x"
type textarea "Give me a breakdown of all actions that were taken during the meeting and wha"
type textarea "x"
type textarea "Give me a breakdown of all actions that were taken during the meeting and what"
type textarea "x"
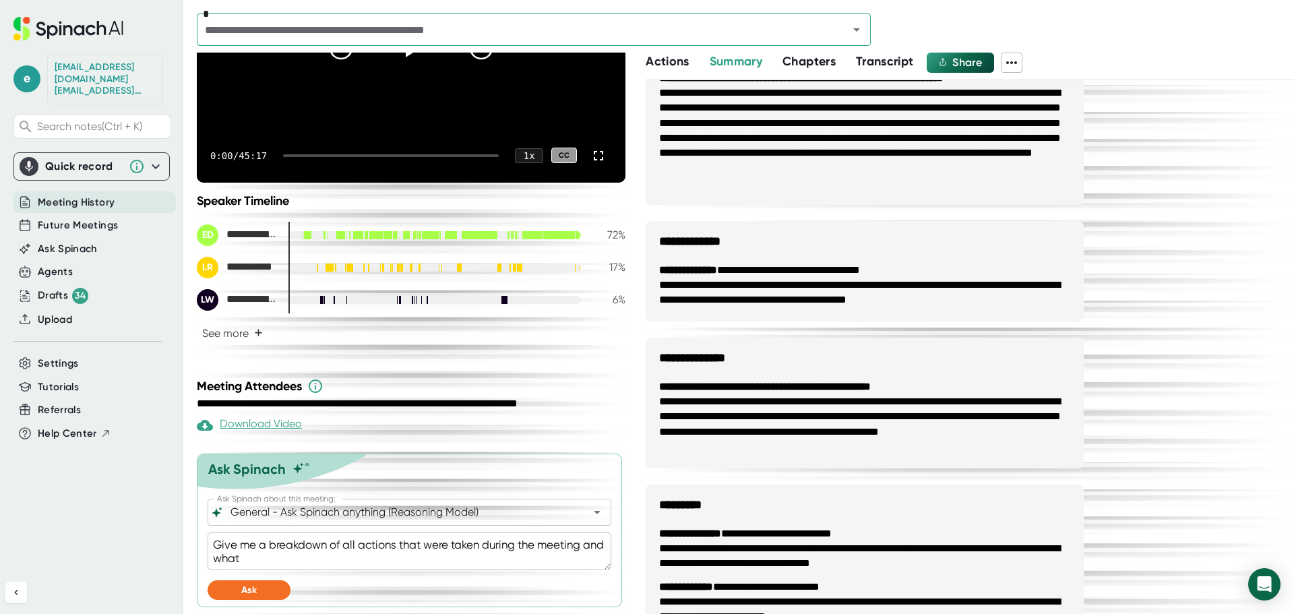
type textarea "Give me a breakdown of all actions that were taken during the meeting and what"
type textarea "x"
type textarea "Give me a breakdown of all actions that were taken during the meeting and what"
click at [333, 552] on textarea "Give me a breakdown of all actions that were taken during the meeting and what" at bounding box center [410, 552] width 404 height 38
type textarea "x"
